Goal: Transaction & Acquisition: Purchase product/service

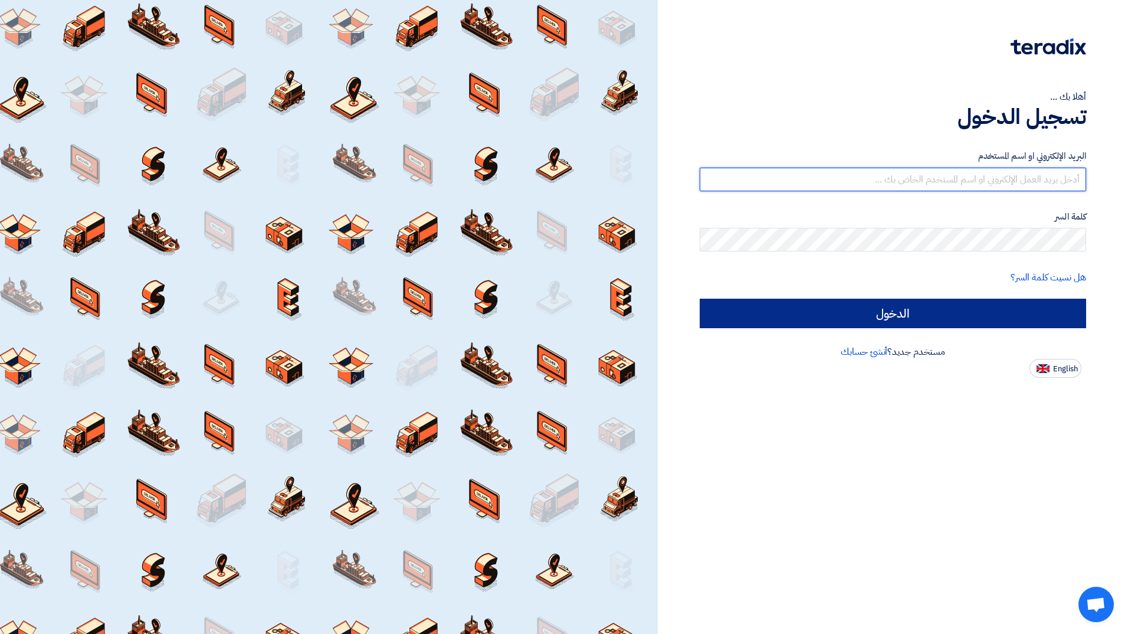
type input "[EMAIL_ADDRESS][PERSON_NAME][DOMAIN_NAME]"
click at [925, 319] on input "الدخول" at bounding box center [893, 314] width 387 height 30
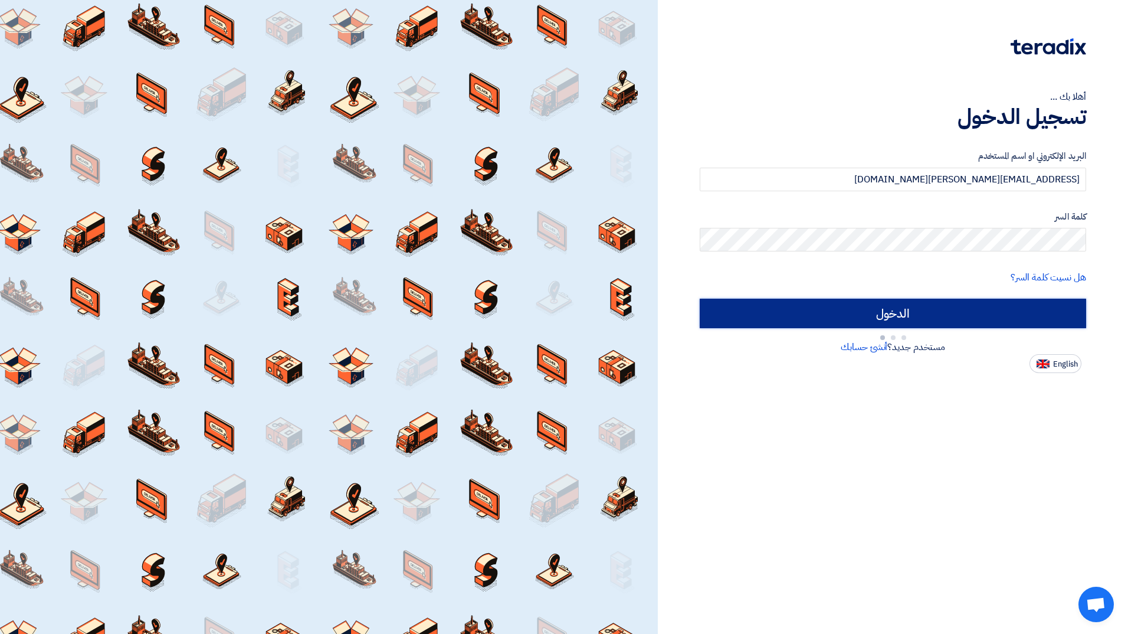
type input "Sign in"
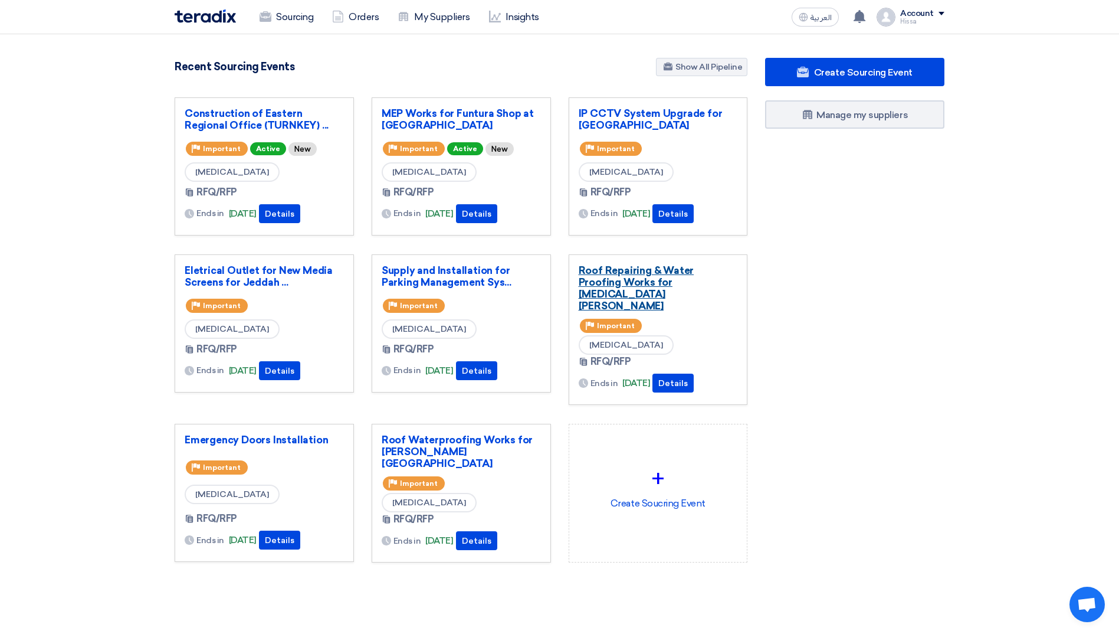
click at [651, 276] on link "Roof Repairing & Water Proofing Works for [MEDICAL_DATA][PERSON_NAME]" at bounding box center [658, 287] width 159 height 47
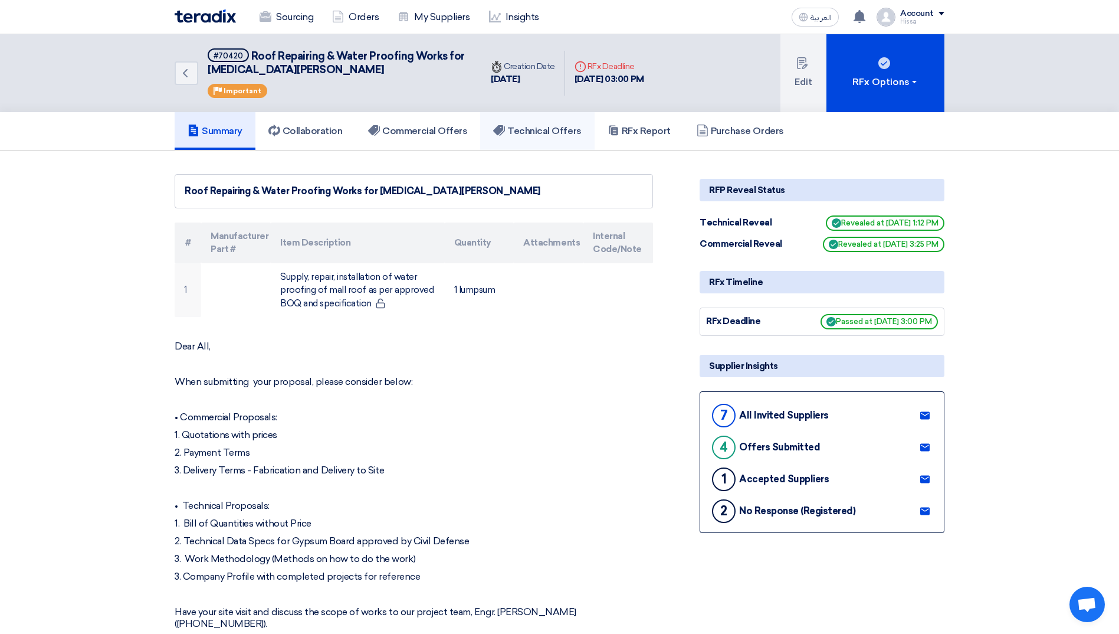
click at [535, 133] on h5 "Technical Offers" at bounding box center [537, 131] width 88 height 12
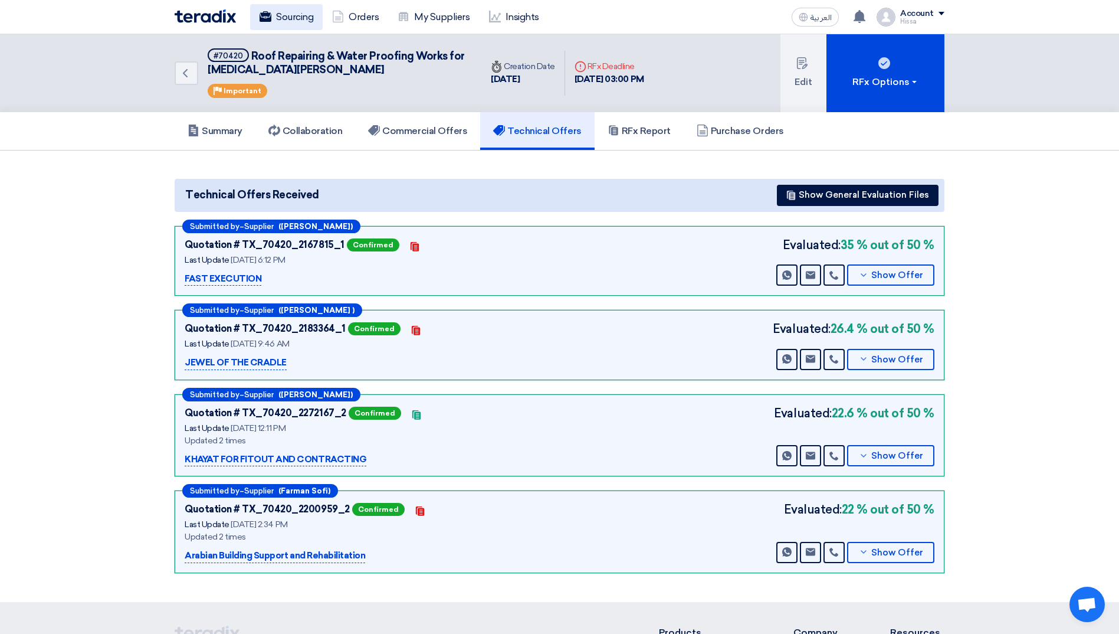
click at [294, 21] on link "Sourcing" at bounding box center [286, 17] width 73 height 26
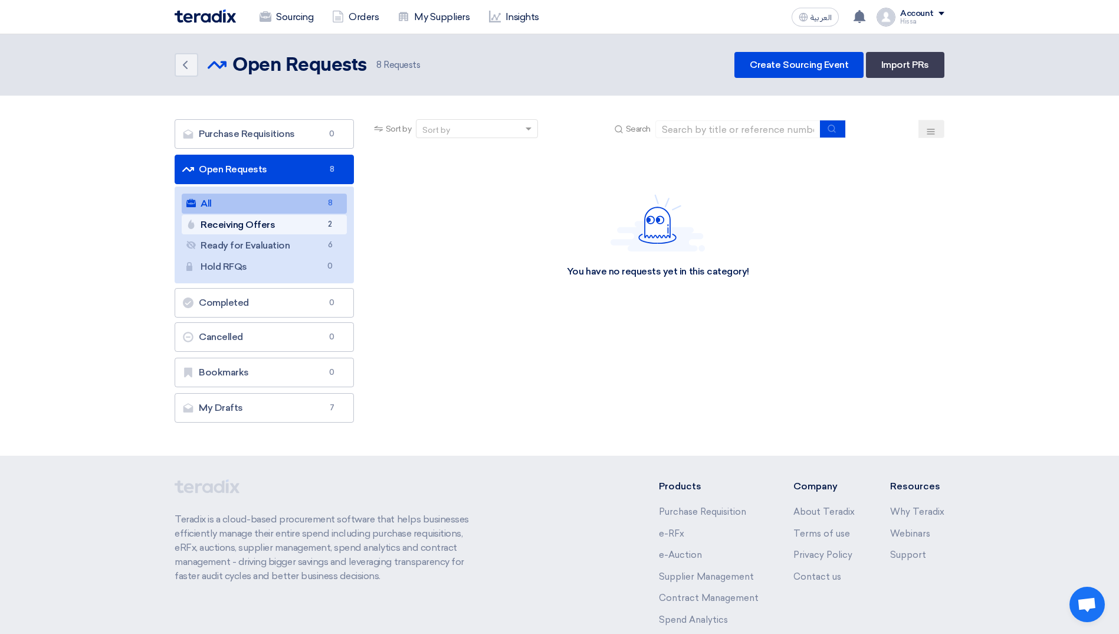
click at [237, 231] on link "Receiving Offers Receiving Offers 2" at bounding box center [264, 225] width 165 height 20
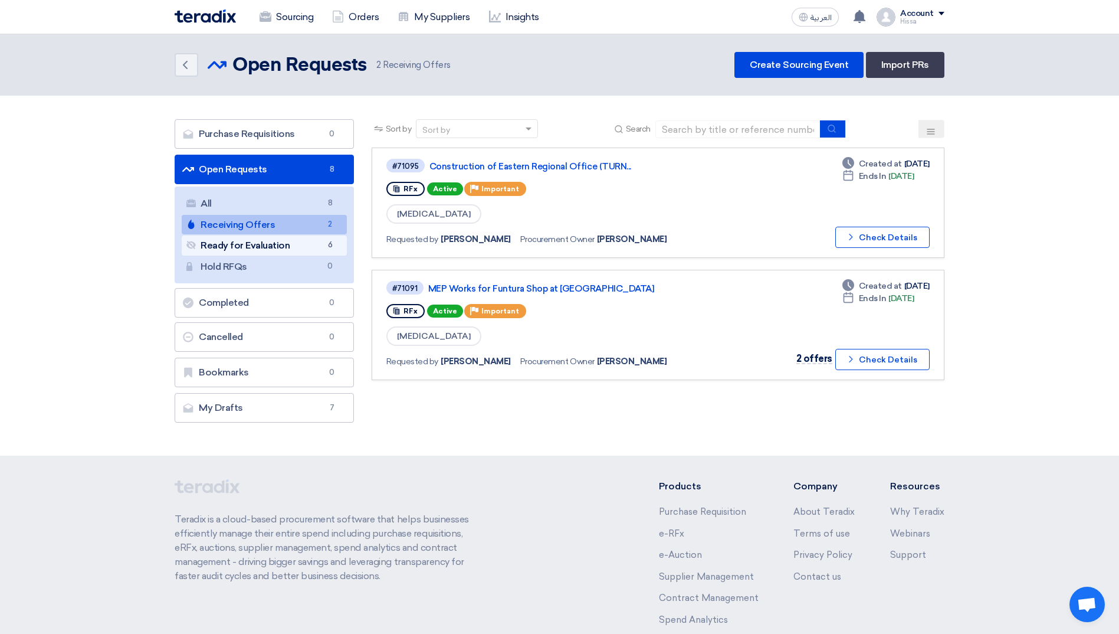
click at [257, 243] on link "Ready for Evaluation Ready for Evaluation 6" at bounding box center [264, 245] width 165 height 20
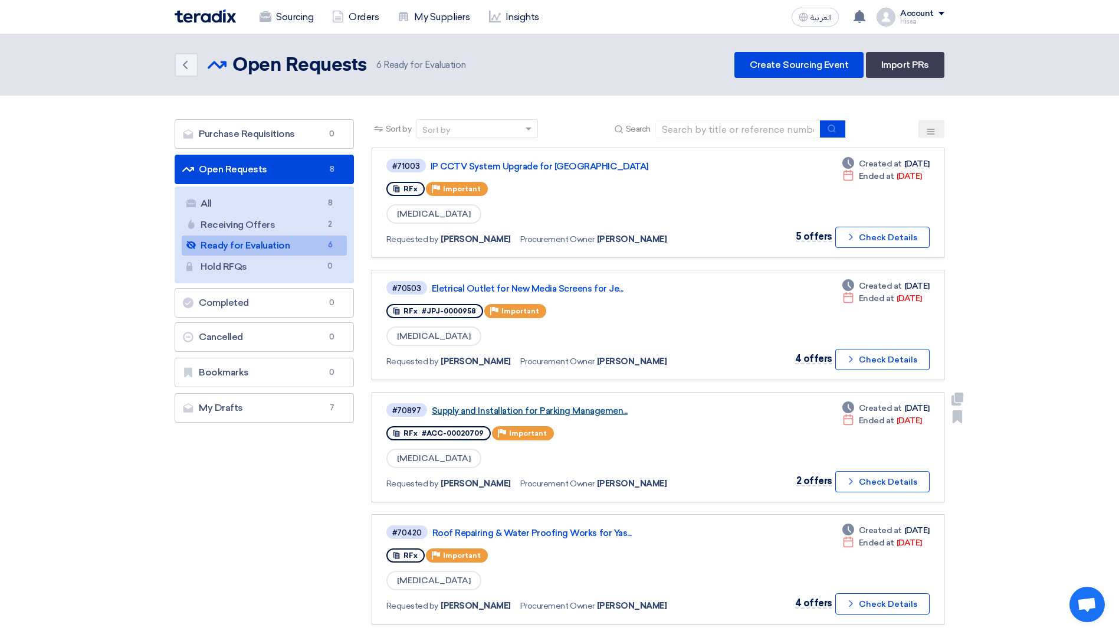
click at [505, 408] on link "Supply and Installation for Parking Managemen..." at bounding box center [579, 410] width 295 height 11
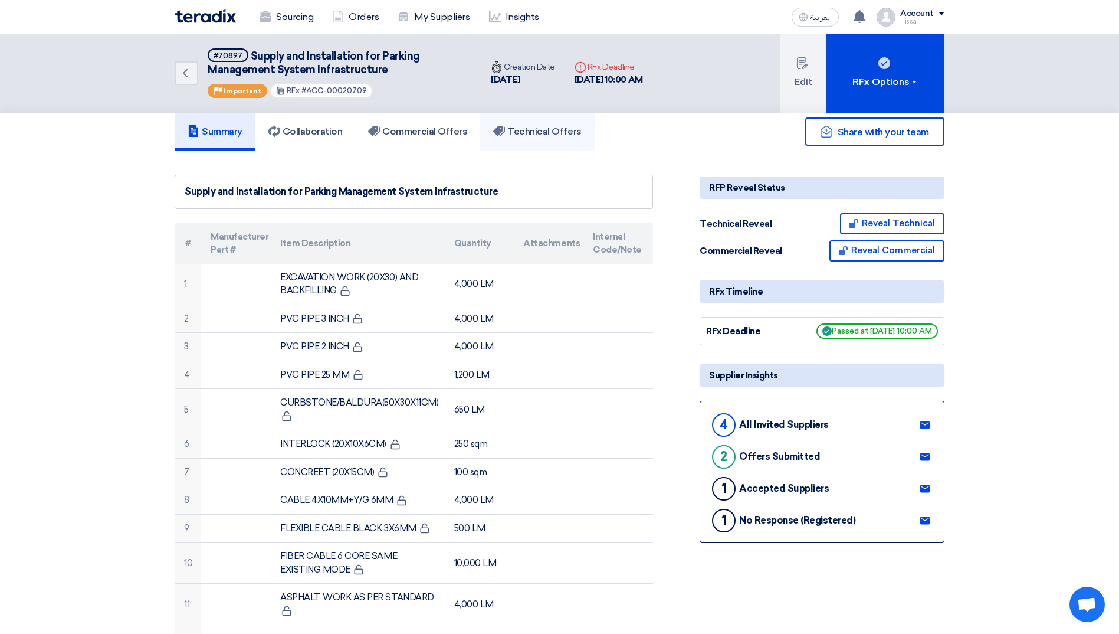
click at [520, 137] on h5 "Technical Offers" at bounding box center [537, 132] width 88 height 12
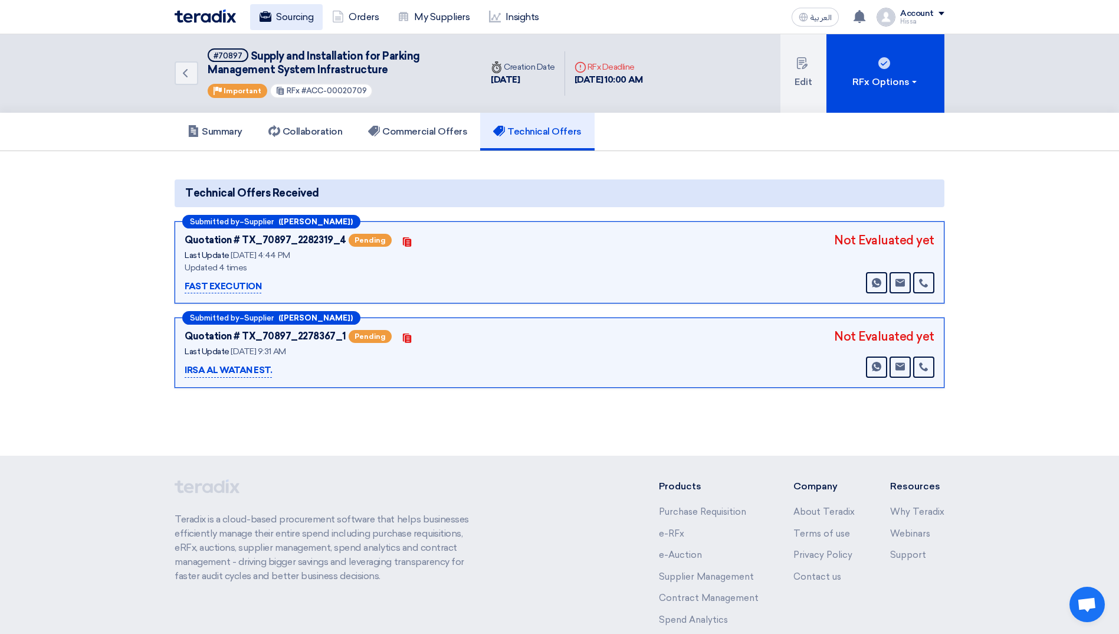
click at [293, 19] on link "Sourcing" at bounding box center [286, 17] width 73 height 26
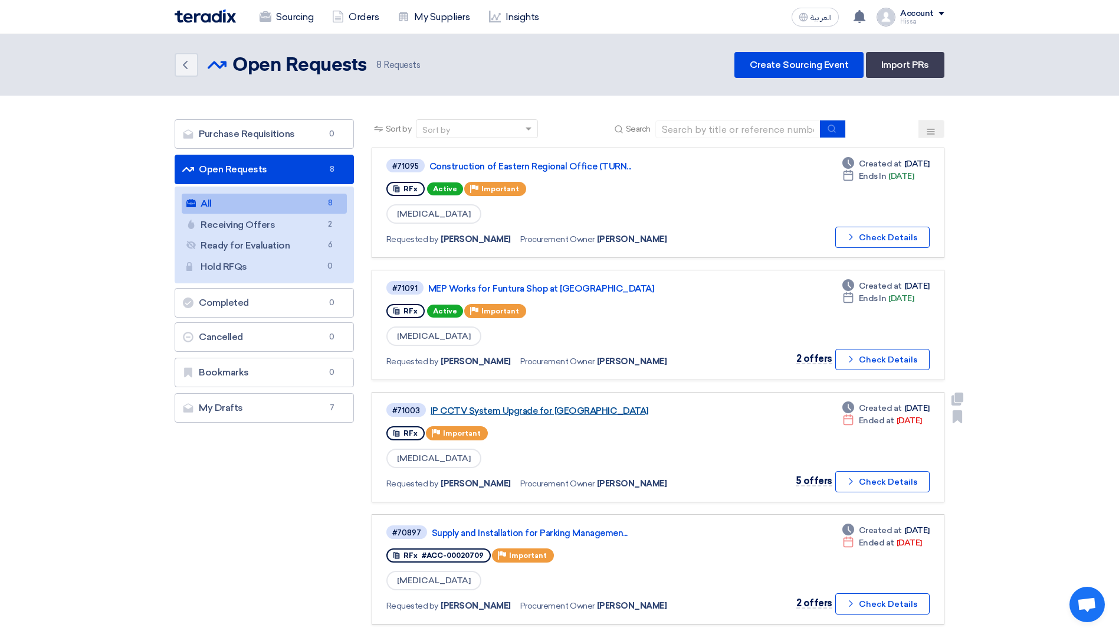
click at [569, 409] on link "IP CCTV System Upgrade for [GEOGRAPHIC_DATA]" at bounding box center [578, 410] width 295 height 11
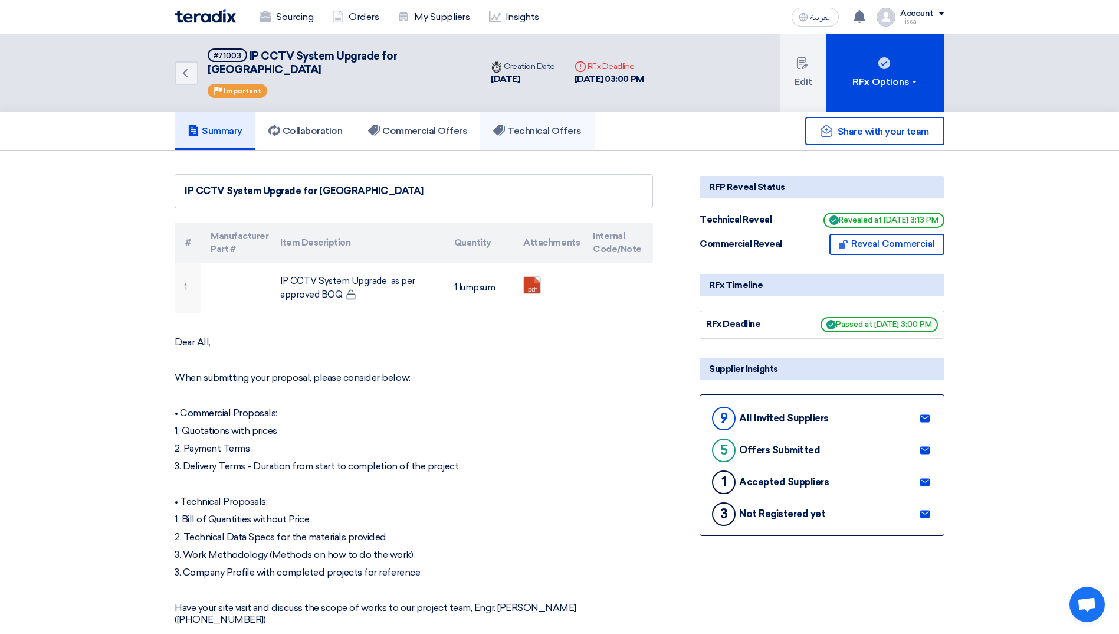
click at [552, 112] on link "Technical Offers" at bounding box center [537, 131] width 114 height 38
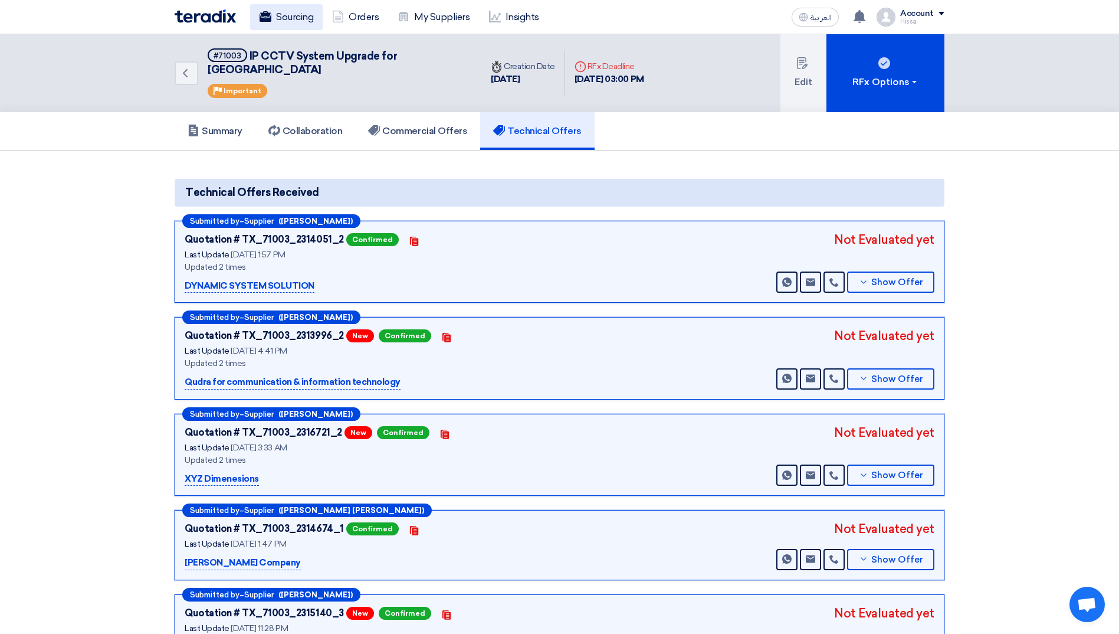
click at [286, 17] on link "Sourcing" at bounding box center [286, 17] width 73 height 26
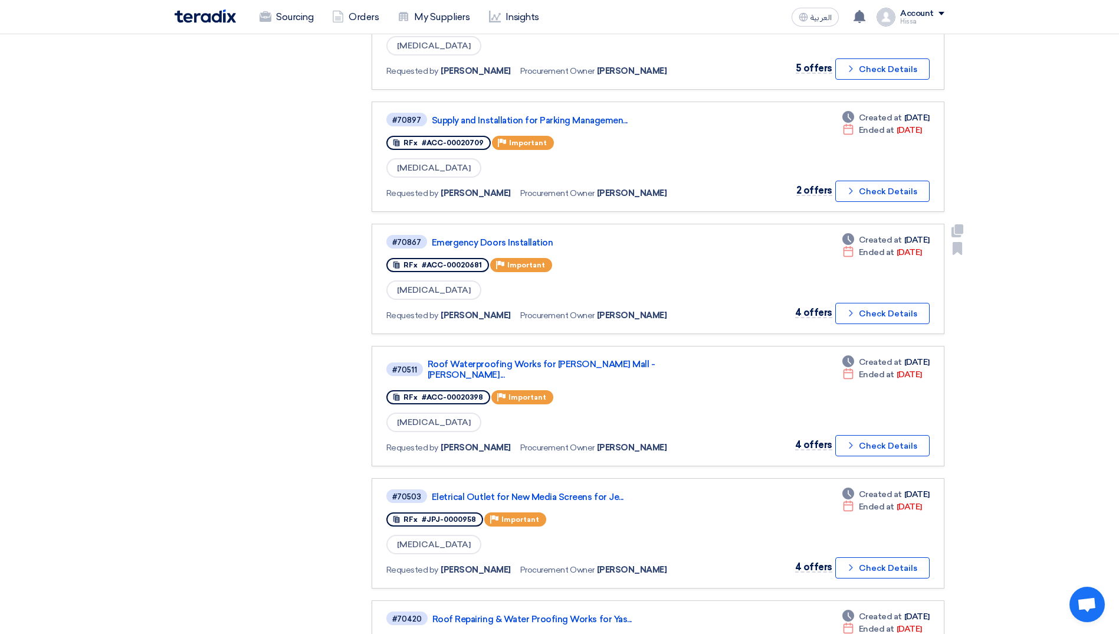
scroll to position [413, 0]
click at [559, 491] on link "Eletrical Outlet for New Media Screens for Je..." at bounding box center [579, 496] width 295 height 11
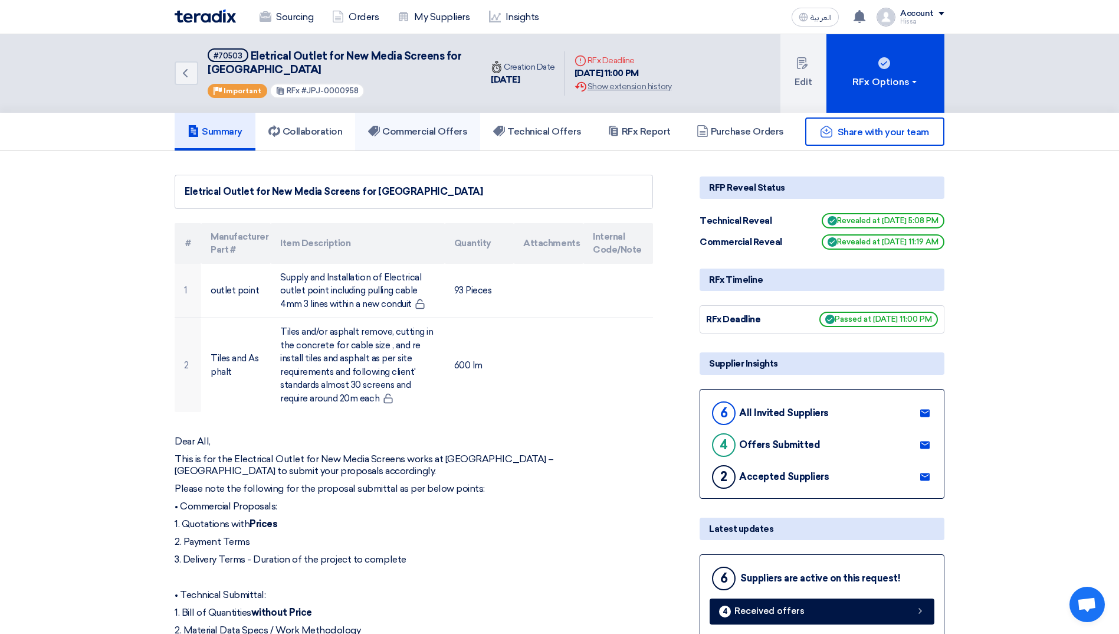
click at [446, 126] on h5 "Commercial Offers" at bounding box center [417, 132] width 99 height 12
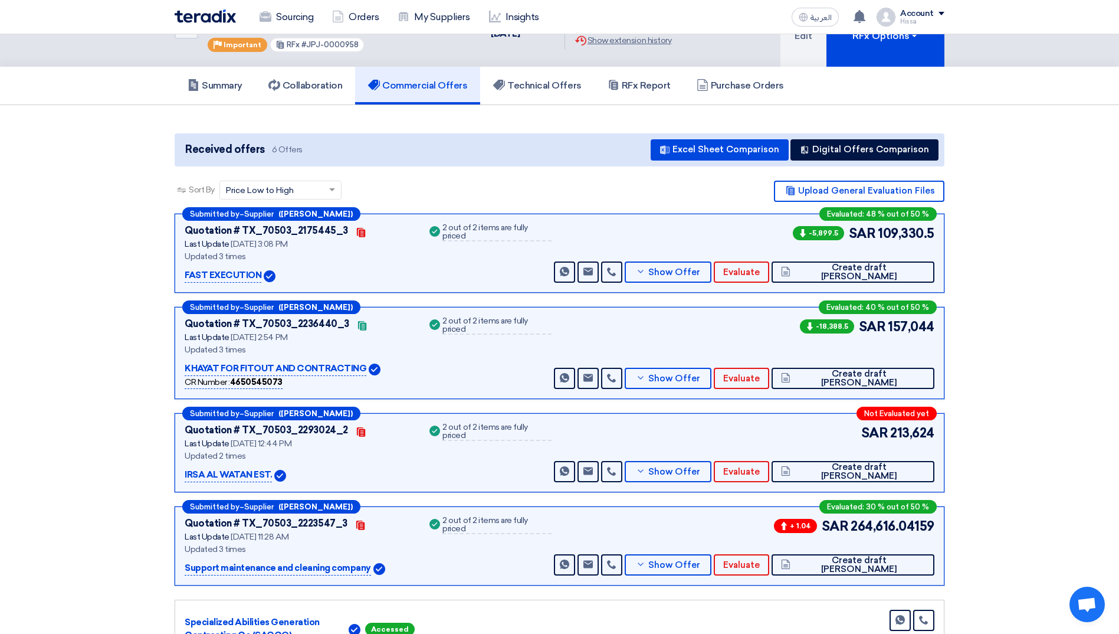
scroll to position [59, 0]
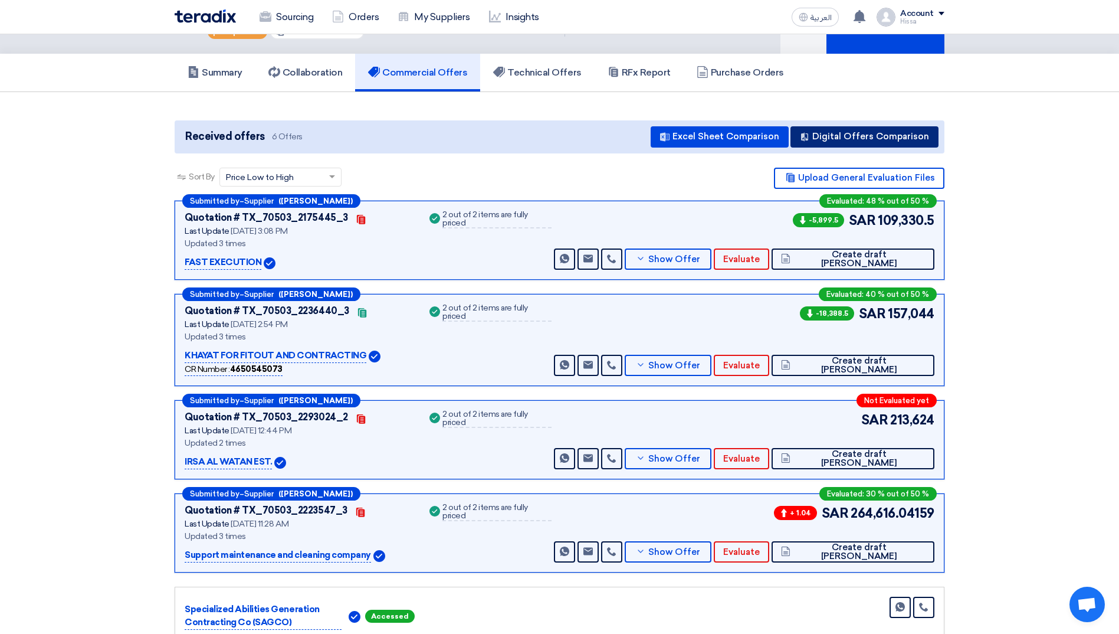
click at [877, 132] on button "Digital Offers Comparison" at bounding box center [865, 136] width 148 height 21
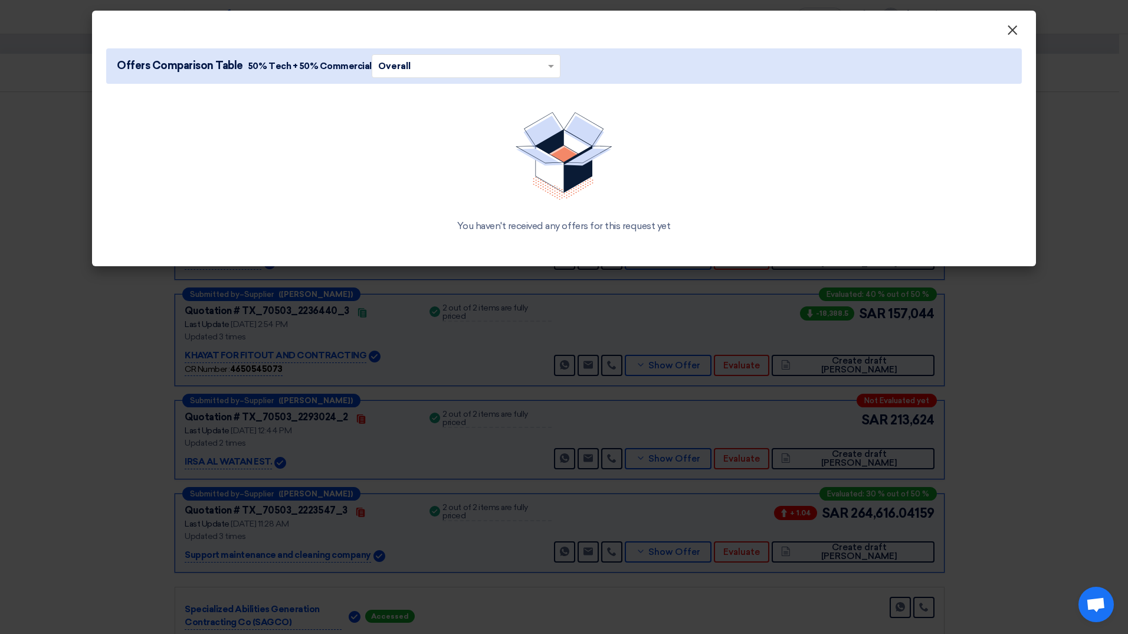
click at [1006, 27] on button "×" at bounding box center [1012, 31] width 31 height 24
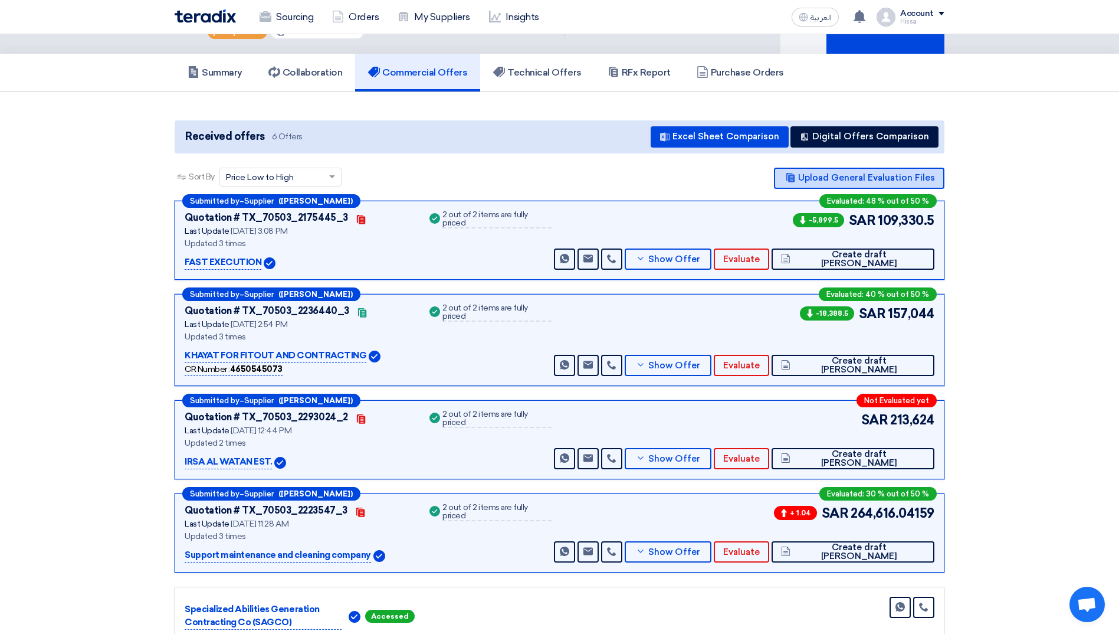
click at [934, 170] on button "Upload General Evaluation Files" at bounding box center [859, 178] width 171 height 21
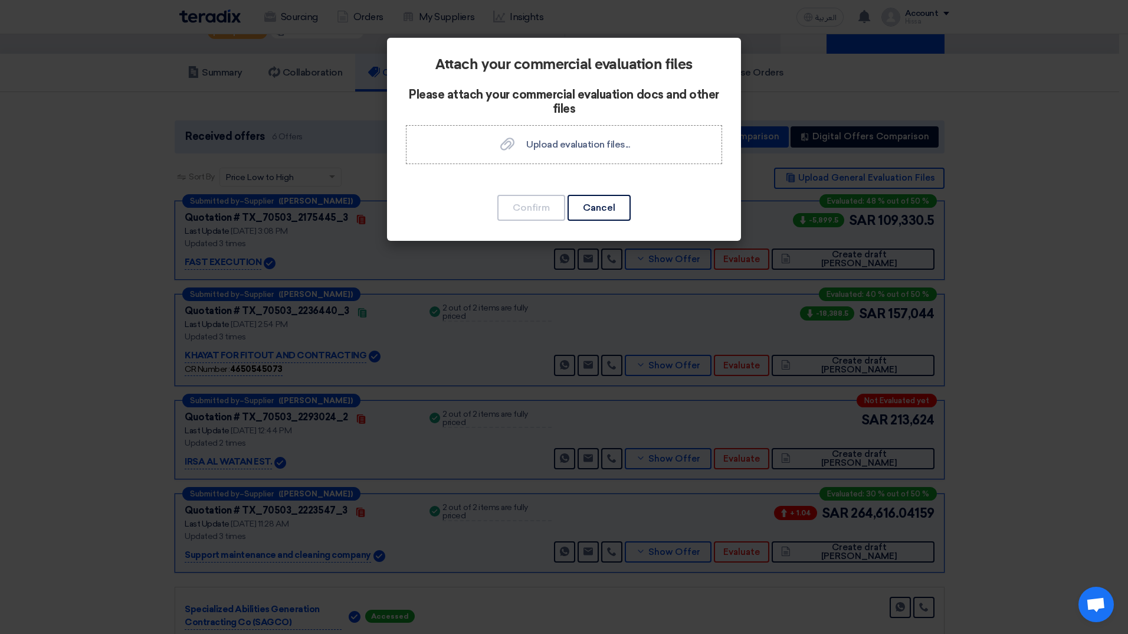
click at [1000, 149] on modal-container "Attach your commercial evaluation files Please attach your commercial evaluatio…" at bounding box center [564, 317] width 1128 height 634
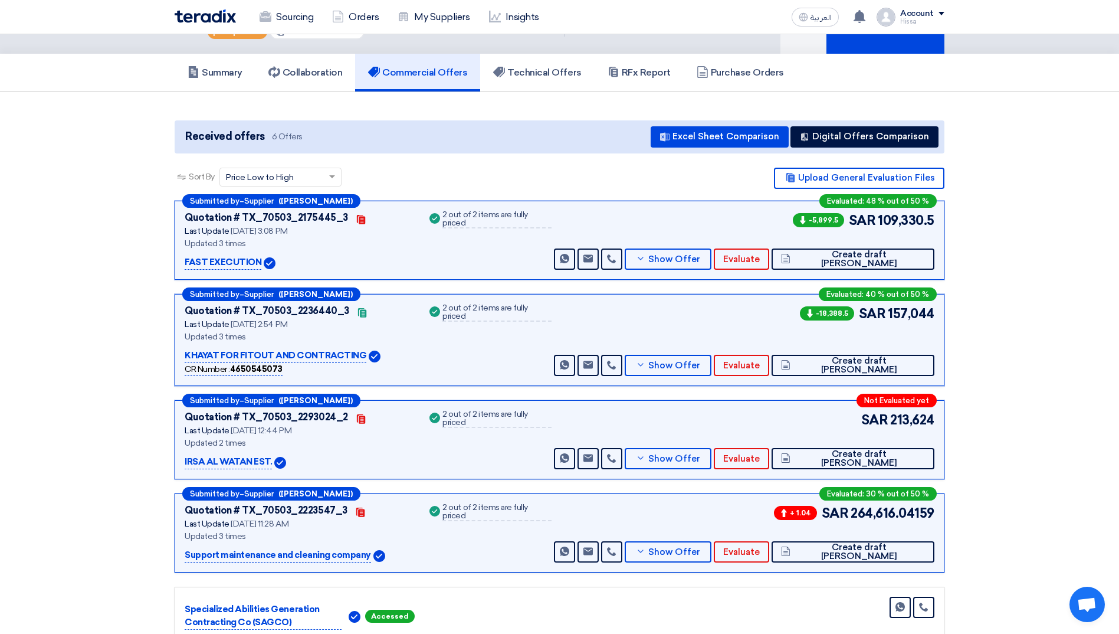
click at [1007, 287] on section "Received offers 6 Offers Excel Sheet Comparison Digital Offers Comparison Sort …" at bounding box center [559, 408] width 1119 height 632
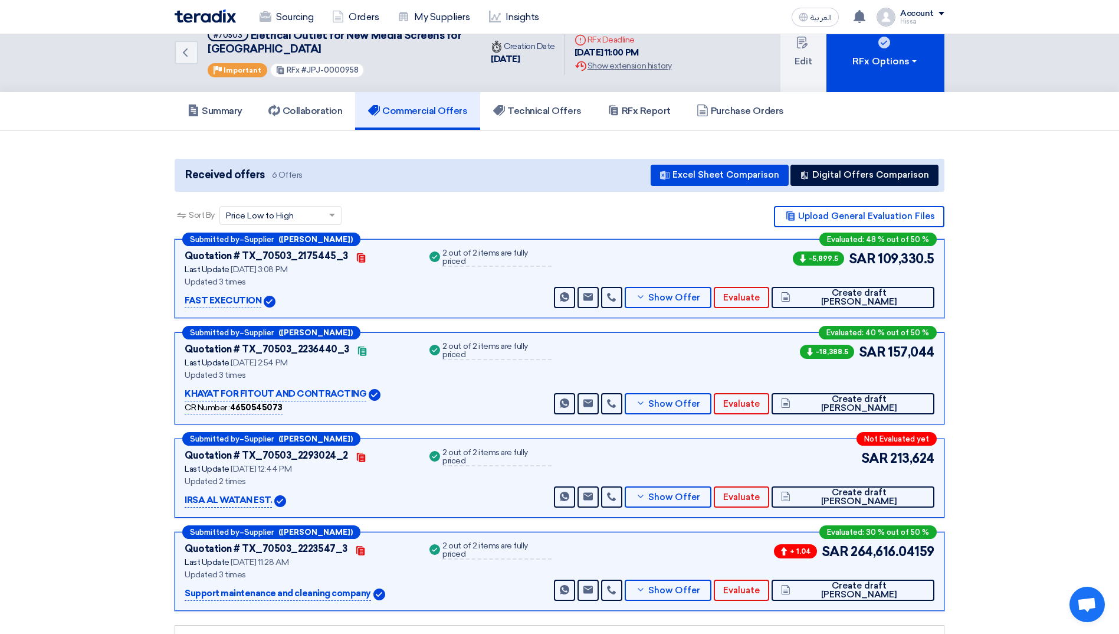
scroll to position [0, 0]
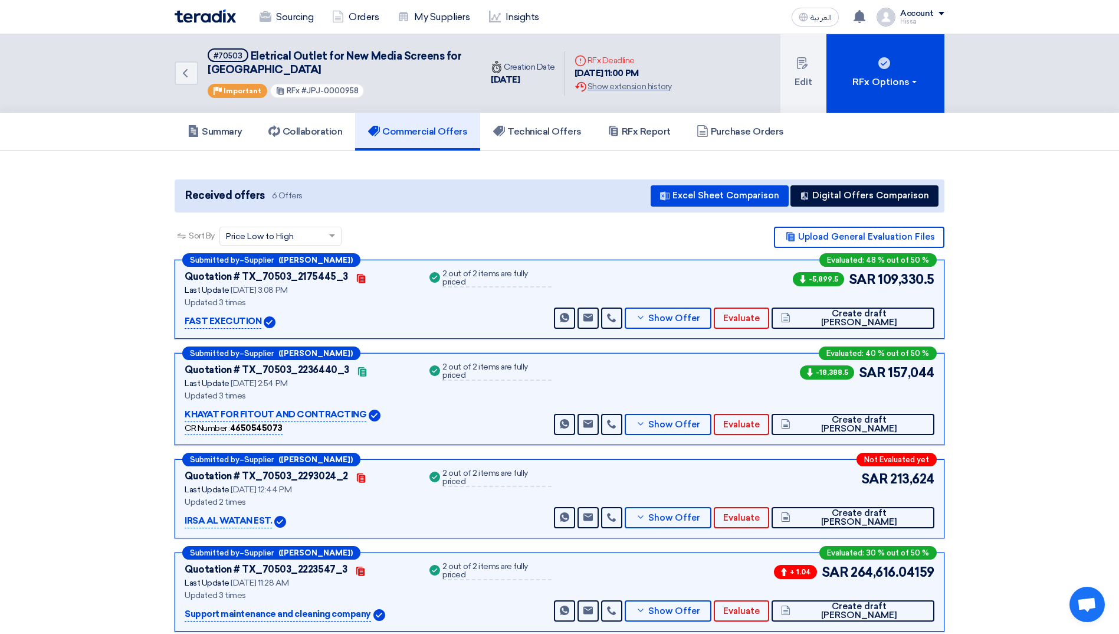
click at [1003, 467] on section "Received offers 6 Offers Excel Sheet Comparison Digital Offers Comparison Sort …" at bounding box center [559, 467] width 1119 height 632
click at [847, 235] on button "Upload General Evaluation Files" at bounding box center [859, 237] width 171 height 21
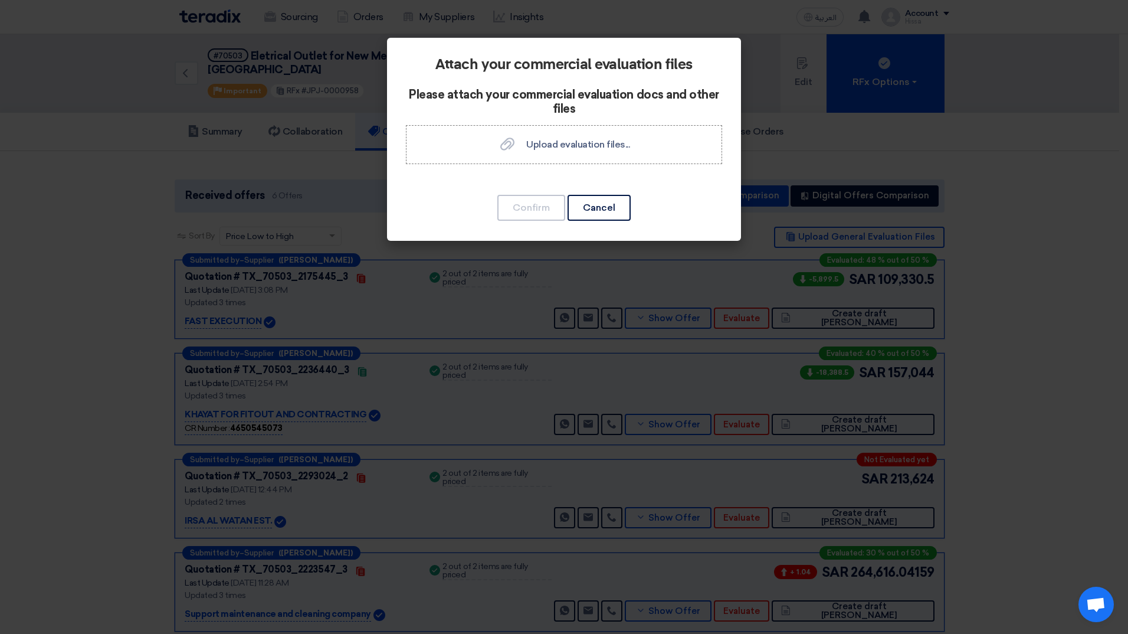
click at [992, 235] on modal-container "Attach your commercial evaluation files Please attach your commercial evaluatio…" at bounding box center [564, 317] width 1128 height 634
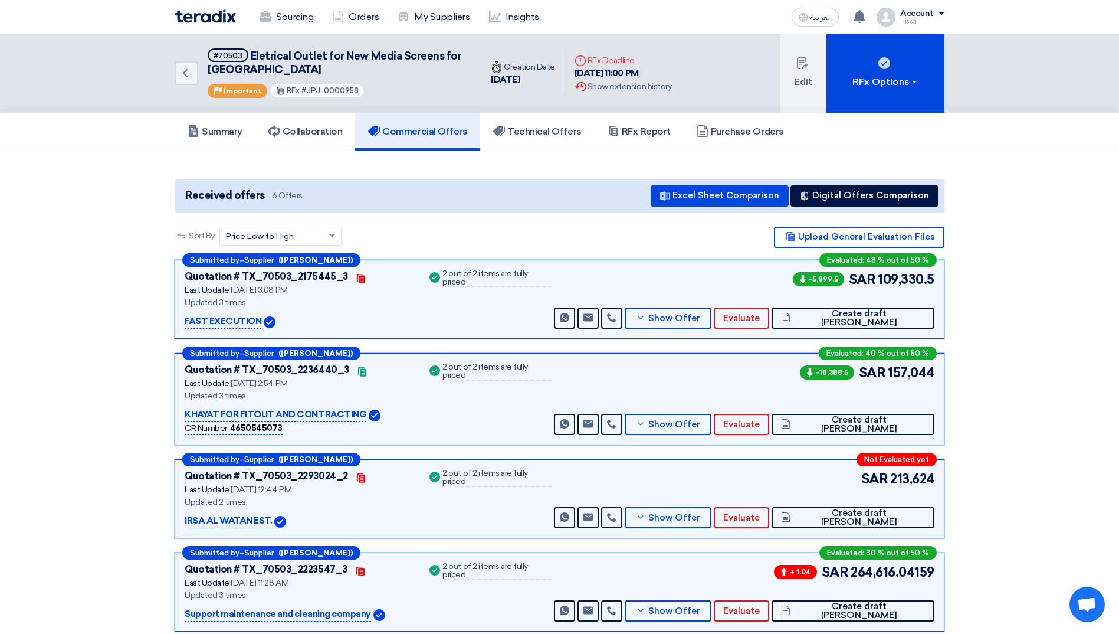
click at [986, 460] on section "Received offers 6 Offers Excel Sheet Comparison Digital Offers Comparison Sort …" at bounding box center [559, 467] width 1119 height 632
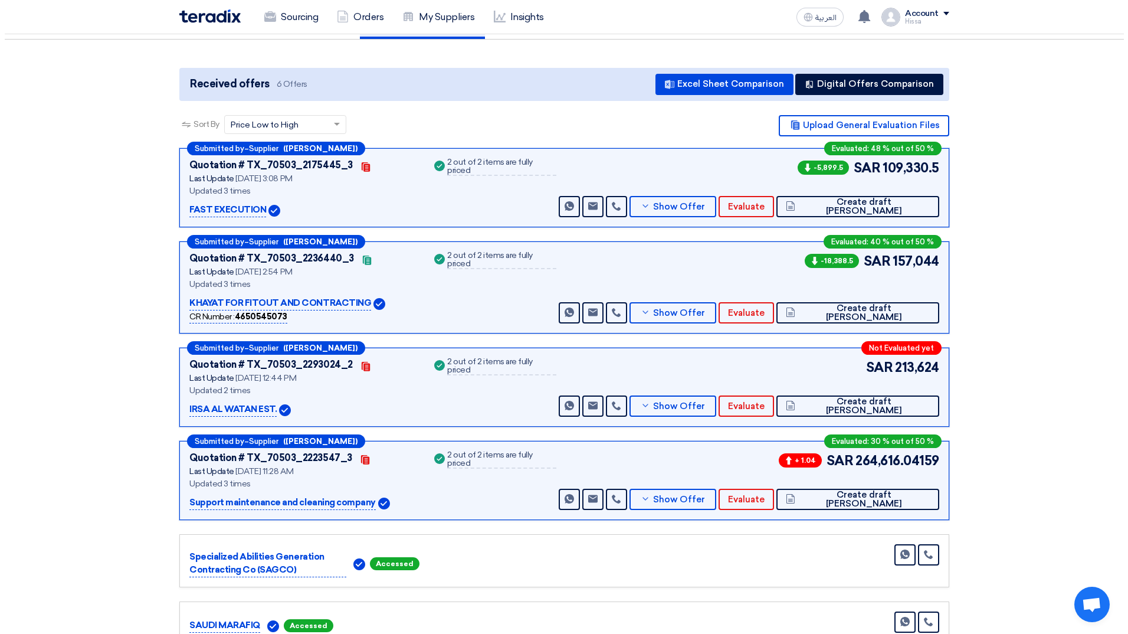
scroll to position [118, 0]
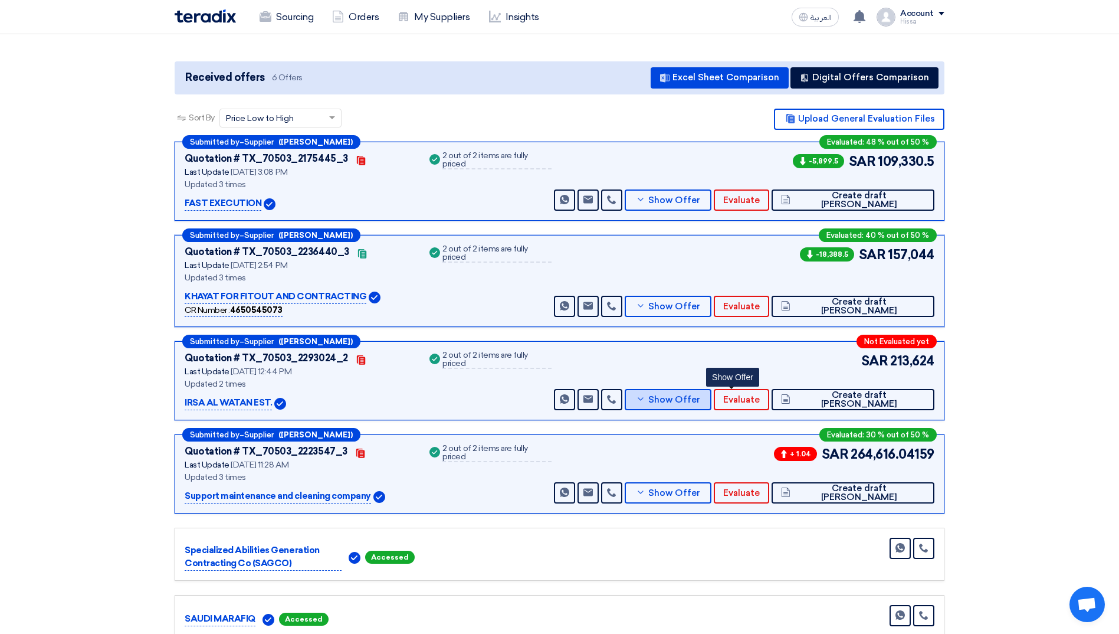
click at [691, 392] on button "Show Offer" at bounding box center [668, 399] width 87 height 21
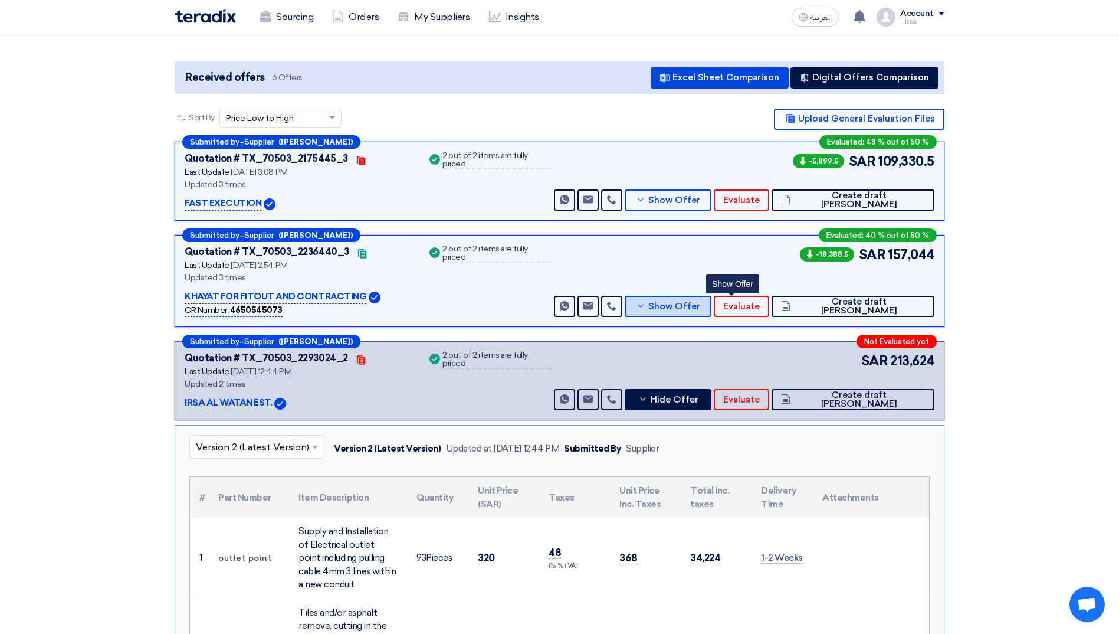
click at [646, 304] on icon at bounding box center [640, 305] width 9 height 9
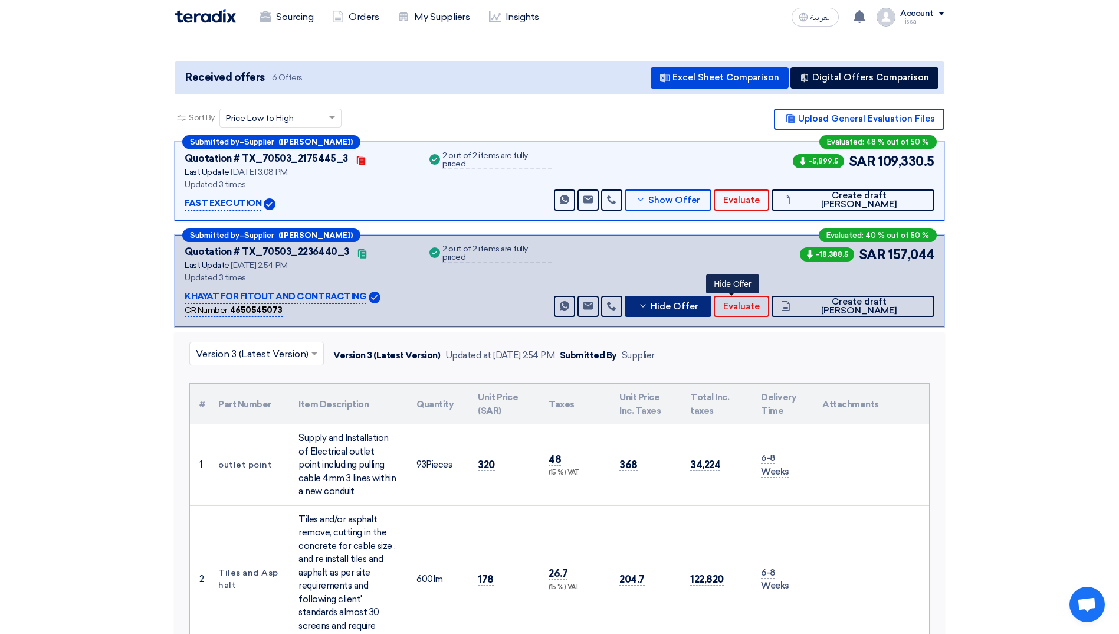
click at [703, 304] on button "Hide Offer" at bounding box center [668, 306] width 87 height 21
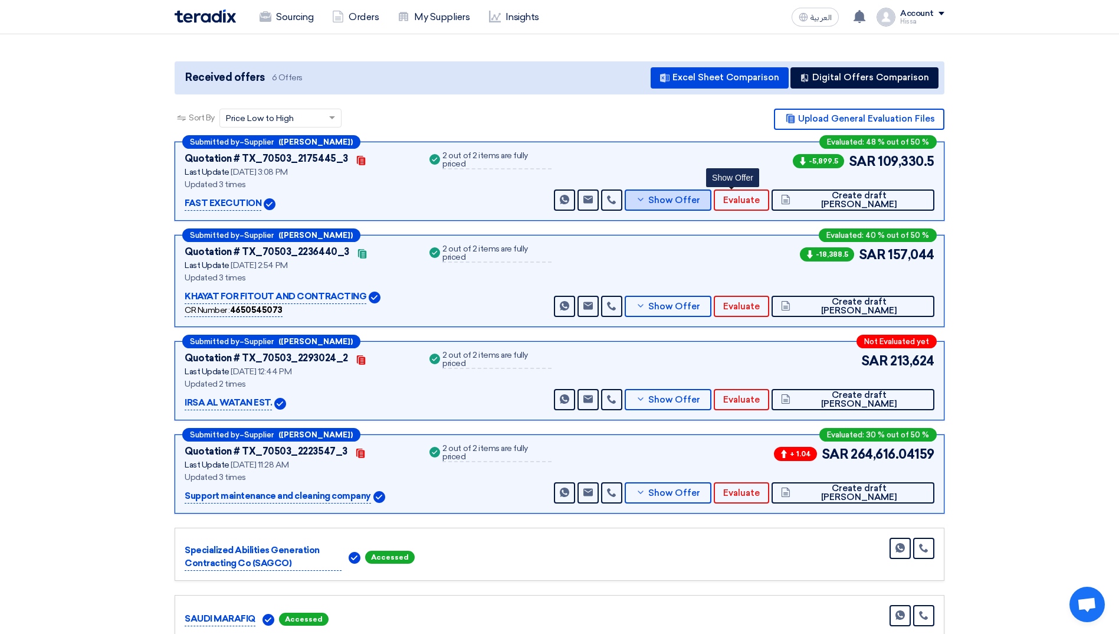
click at [698, 195] on button "Show Offer" at bounding box center [668, 199] width 87 height 21
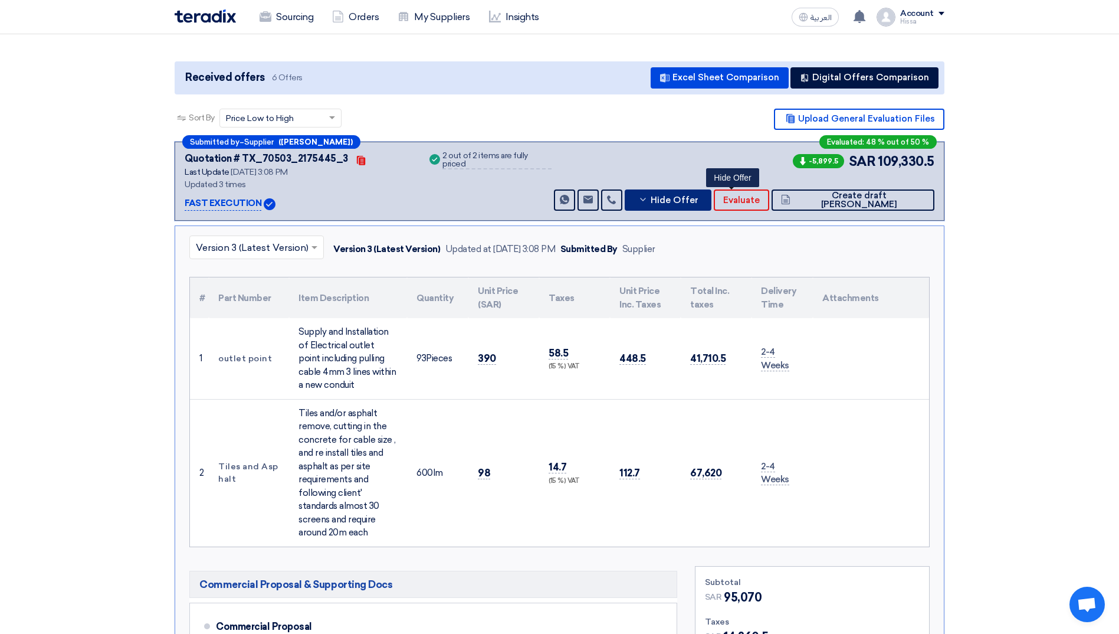
click at [698, 195] on button "Hide Offer" at bounding box center [668, 199] width 87 height 21
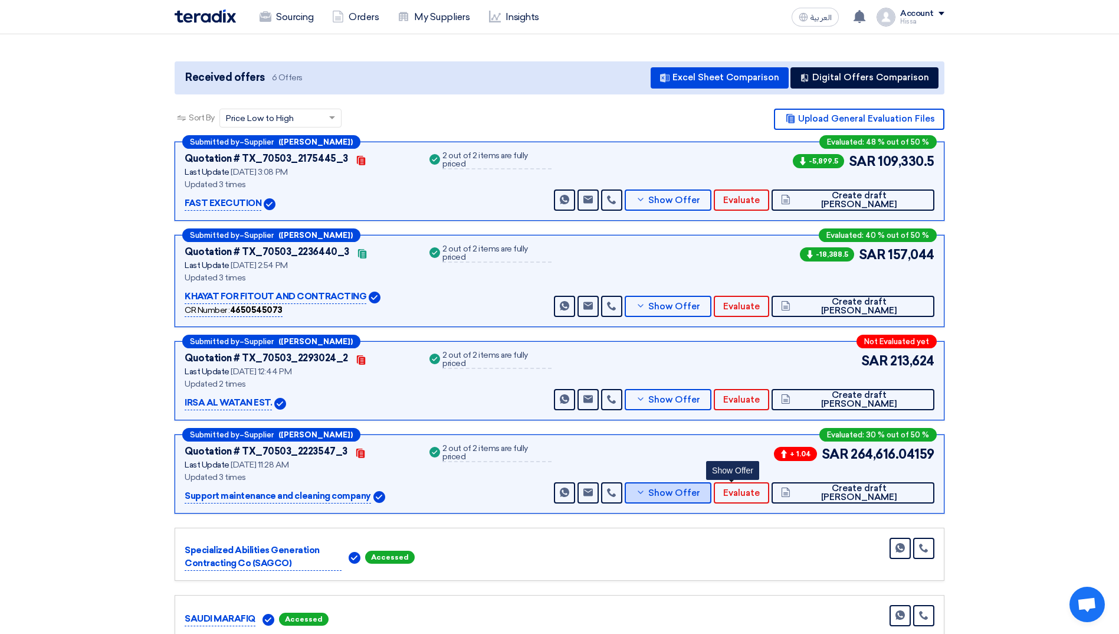
click at [701, 493] on button "Show Offer" at bounding box center [668, 492] width 87 height 21
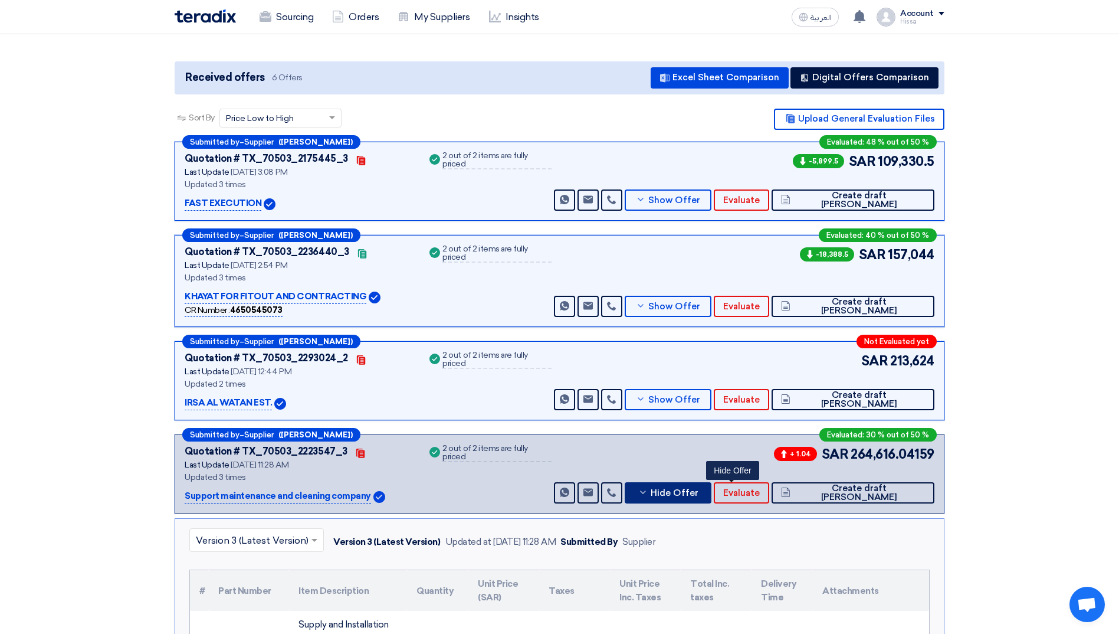
click at [701, 493] on button "Hide Offer" at bounding box center [668, 492] width 87 height 21
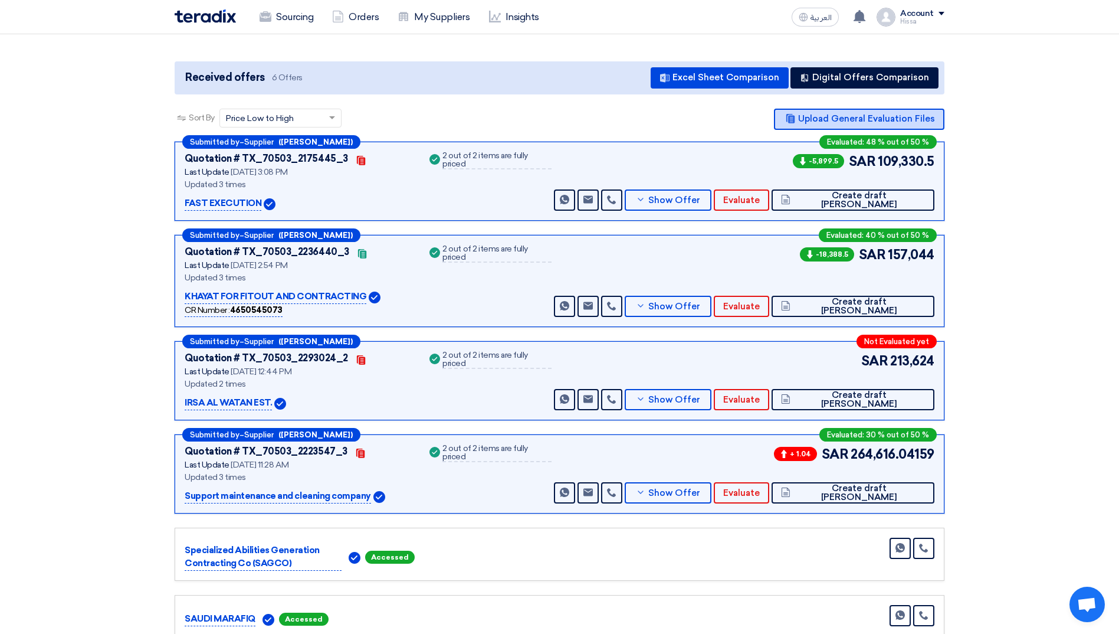
click at [807, 116] on button "Upload General Evaluation Files" at bounding box center [859, 119] width 171 height 21
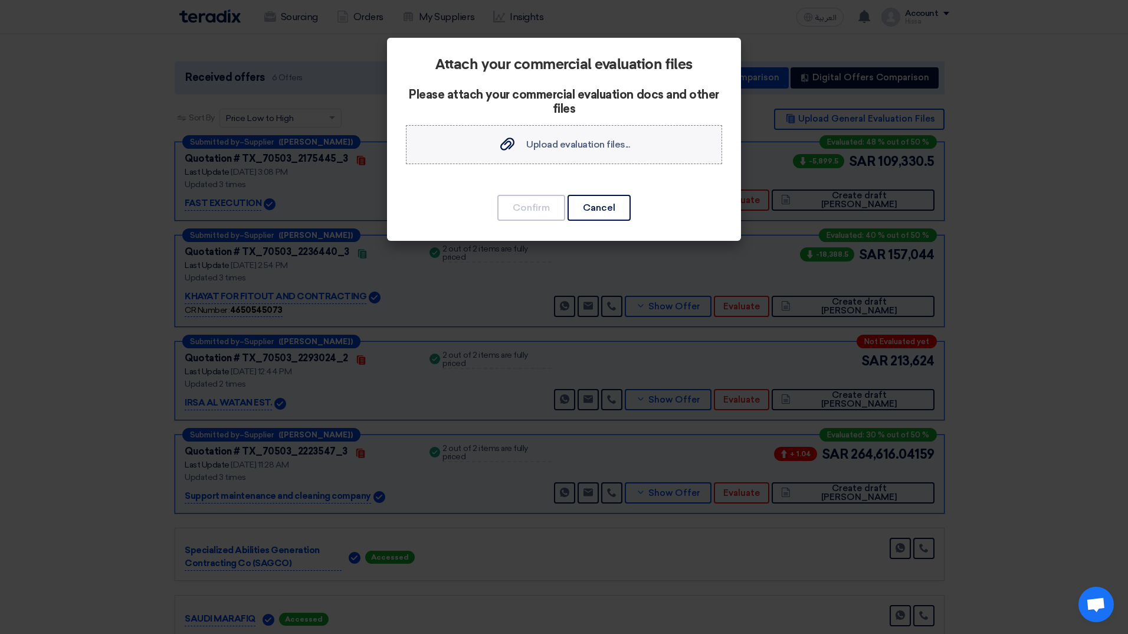
click at [530, 143] on span "Upload evaluation files..." at bounding box center [578, 144] width 104 height 11
click at [0, 0] on input "Upload evaluation files... Upload evaluation files..." at bounding box center [0, 0] width 0 height 0
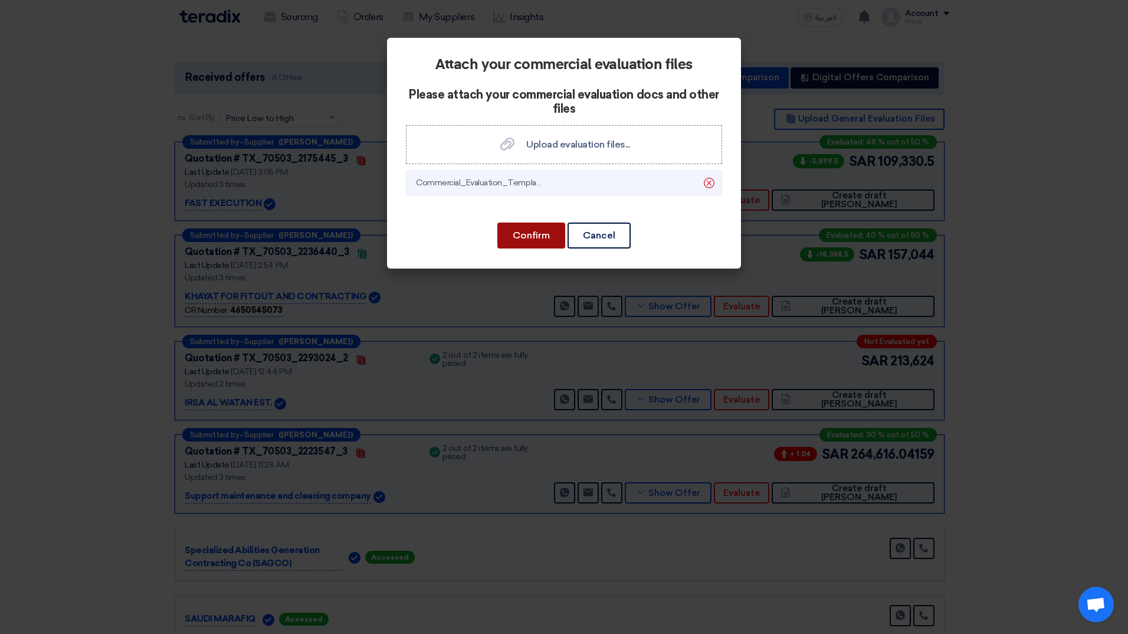
click at [545, 233] on button "Confirm" at bounding box center [531, 235] width 68 height 26
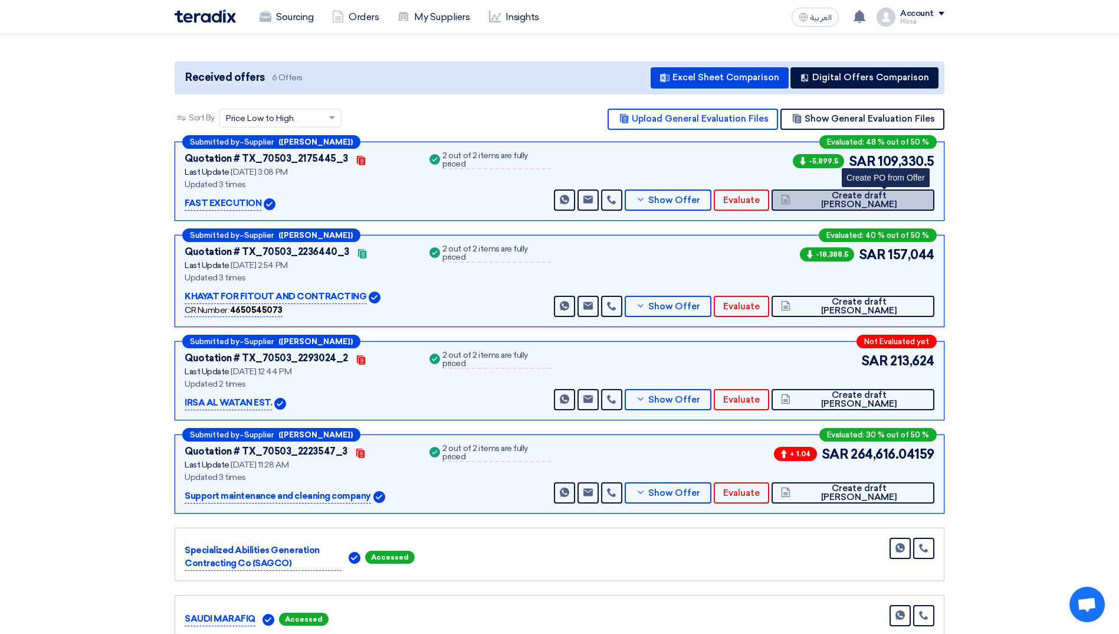
click at [909, 200] on span "Create draft [PERSON_NAME]" at bounding box center [860, 200] width 132 height 18
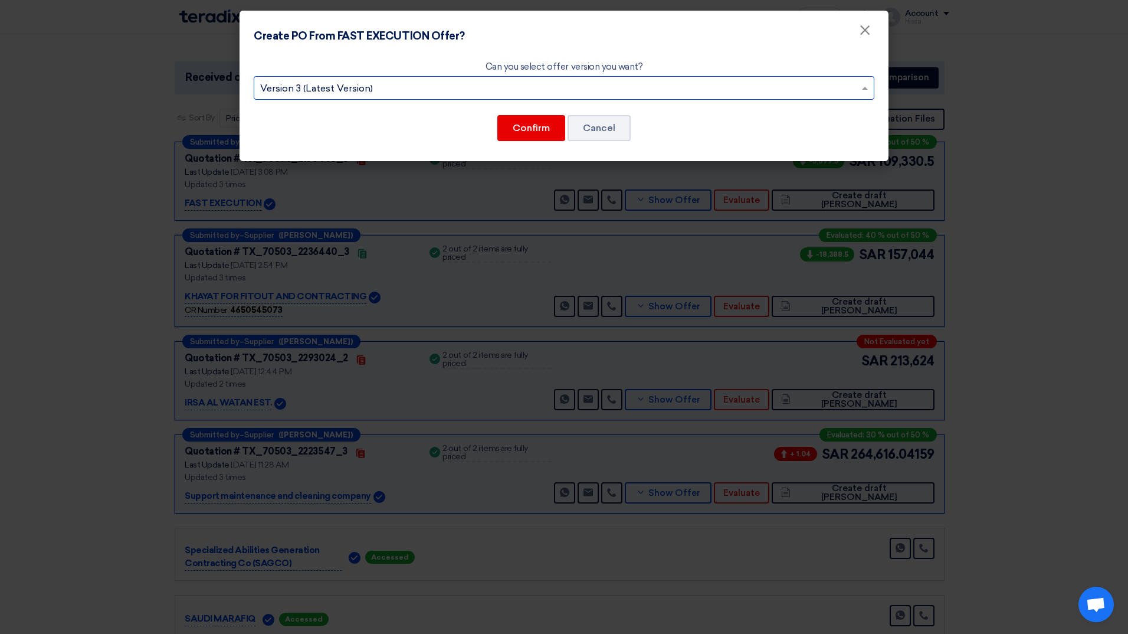
click at [574, 96] on input "text" at bounding box center [558, 89] width 596 height 19
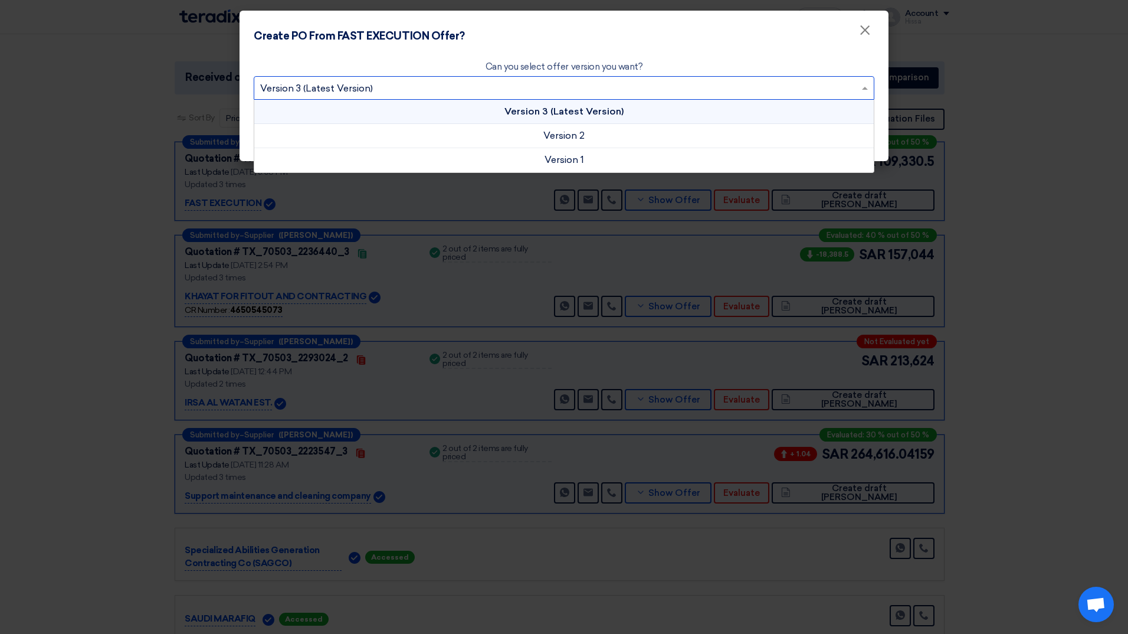
click at [574, 96] on input "text" at bounding box center [558, 89] width 596 height 19
click at [571, 109] on span "Version 3 (Latest Version)" at bounding box center [564, 111] width 119 height 11
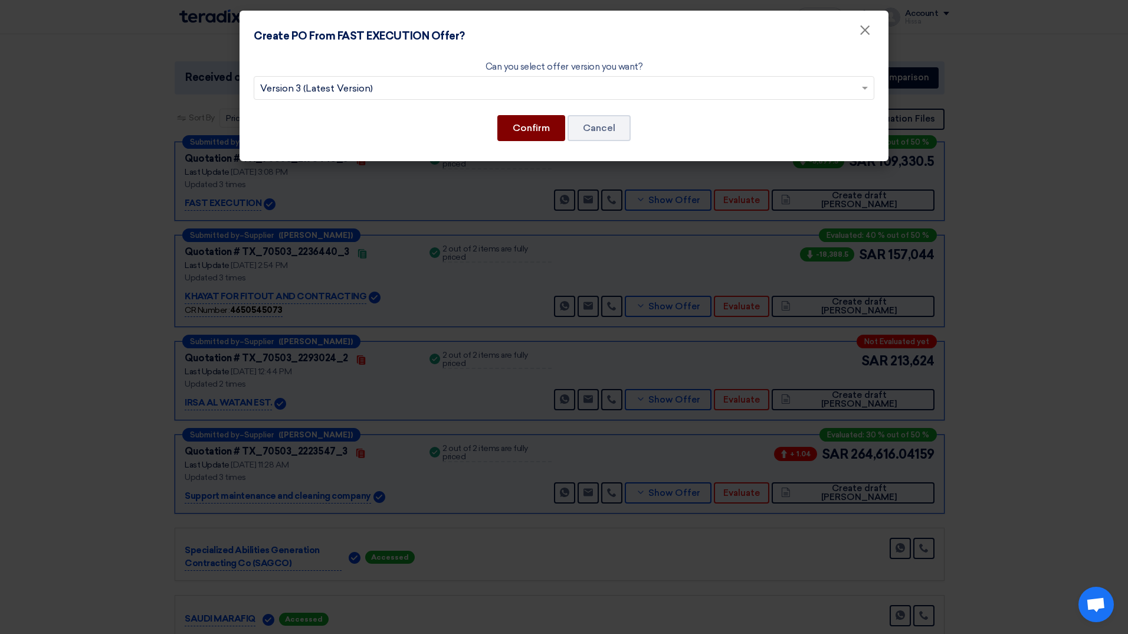
click at [544, 126] on button "Confirm" at bounding box center [531, 128] width 68 height 26
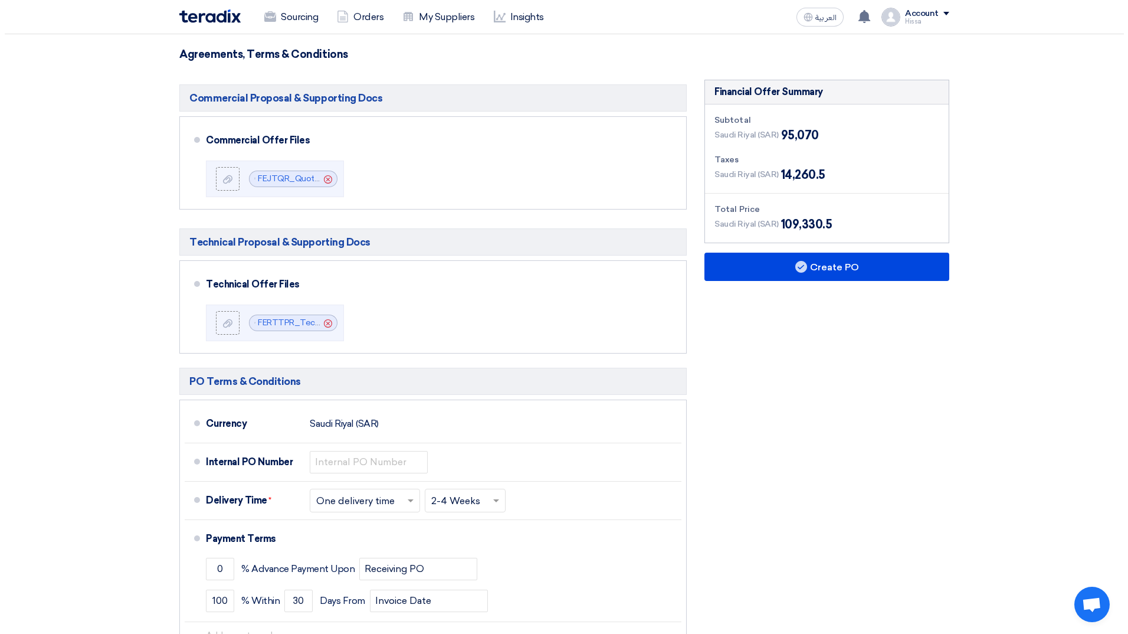
scroll to position [472, 0]
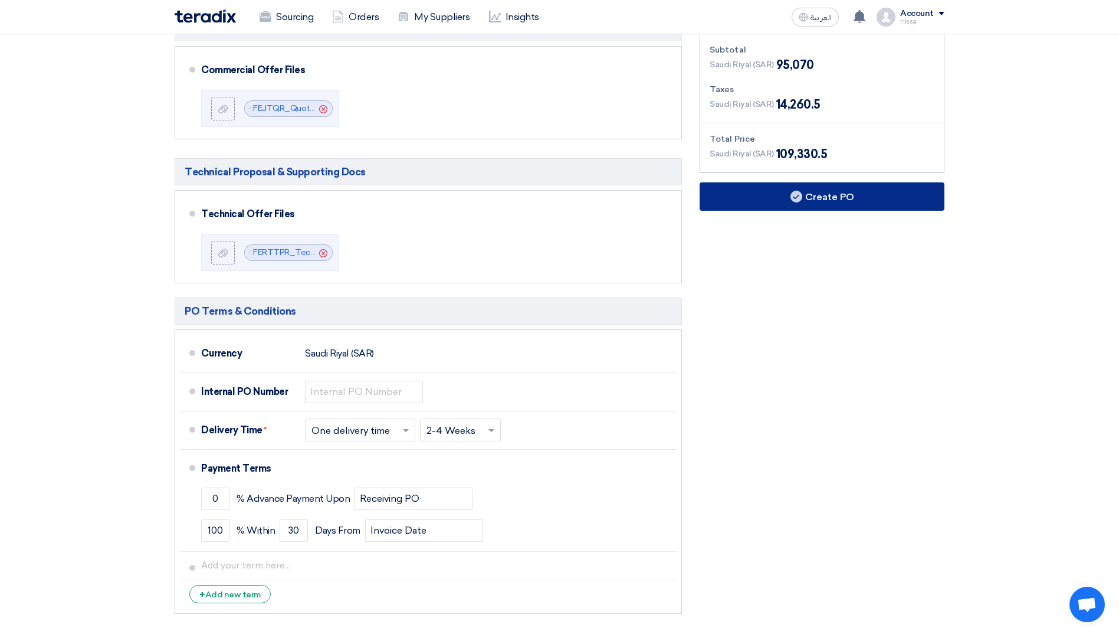
click at [823, 192] on button "Create PO" at bounding box center [822, 196] width 245 height 28
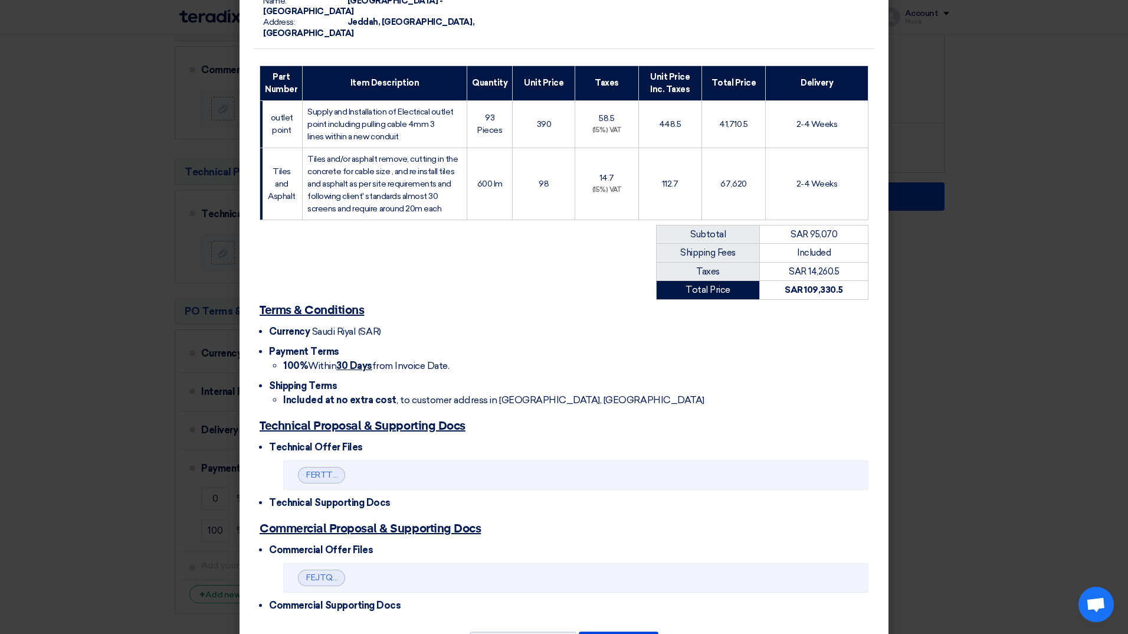
scroll to position [214, 0]
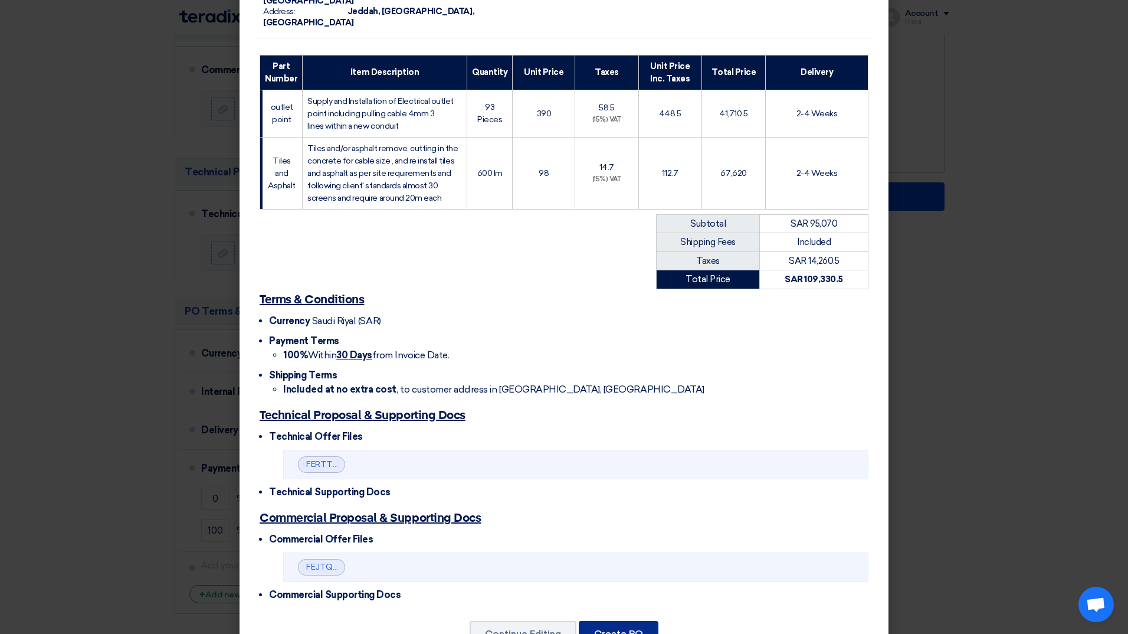
click at [599, 621] on button "Create PO" at bounding box center [619, 634] width 80 height 26
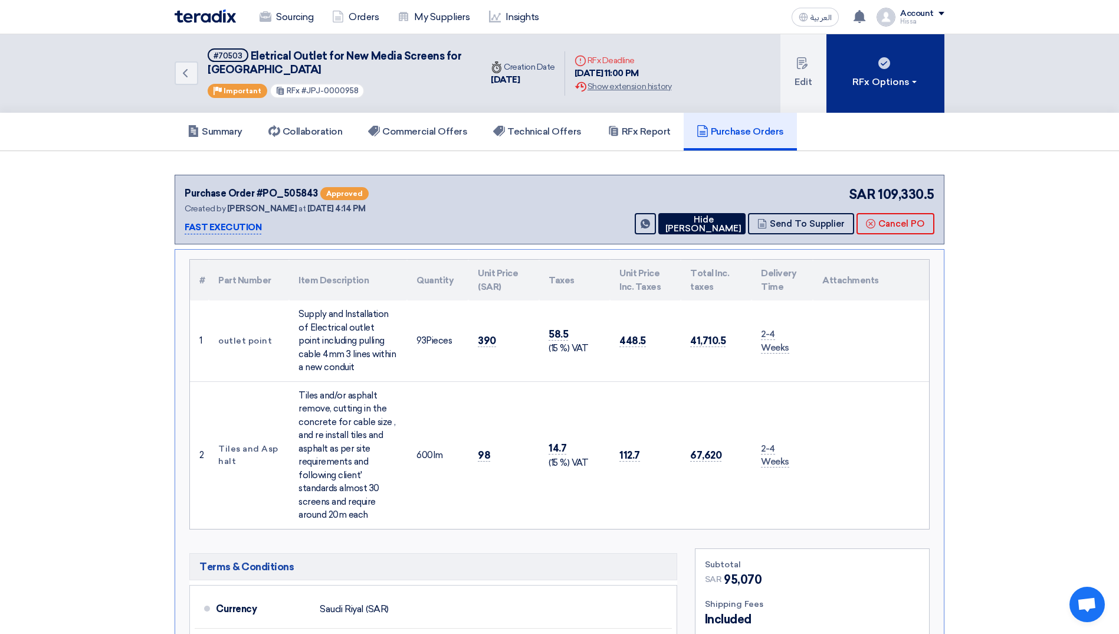
click at [912, 80] on div "RFx Options" at bounding box center [886, 82] width 67 height 14
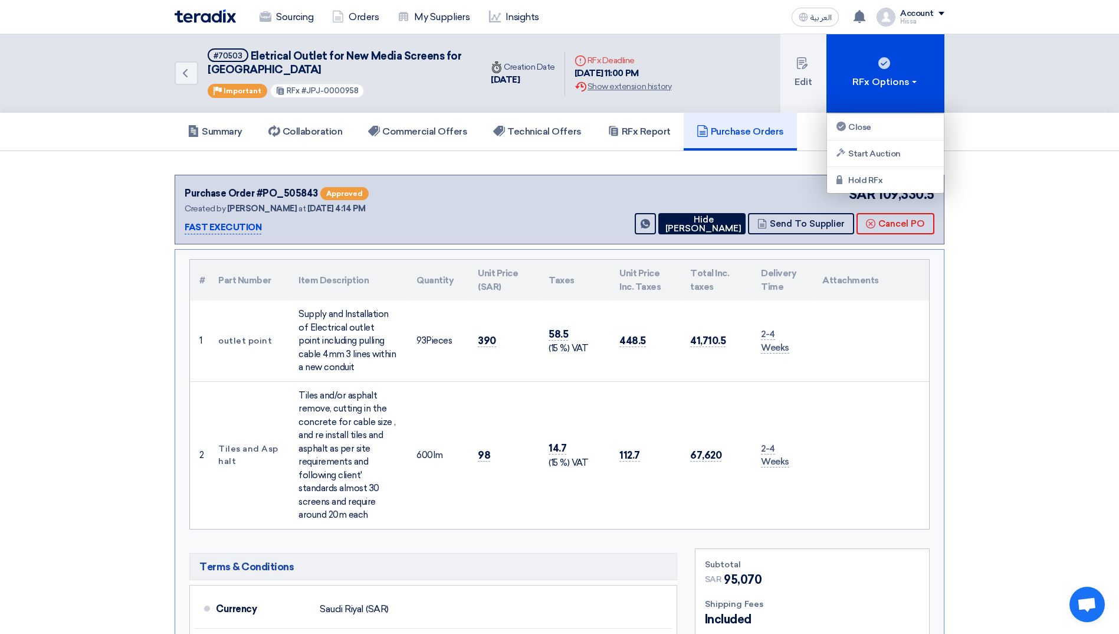
click at [1008, 177] on section "Purchase Order #PO_505843 Approved Created by [PERSON_NAME] at [DATE] 4:14 PM F…" at bounding box center [559, 515] width 1119 height 728
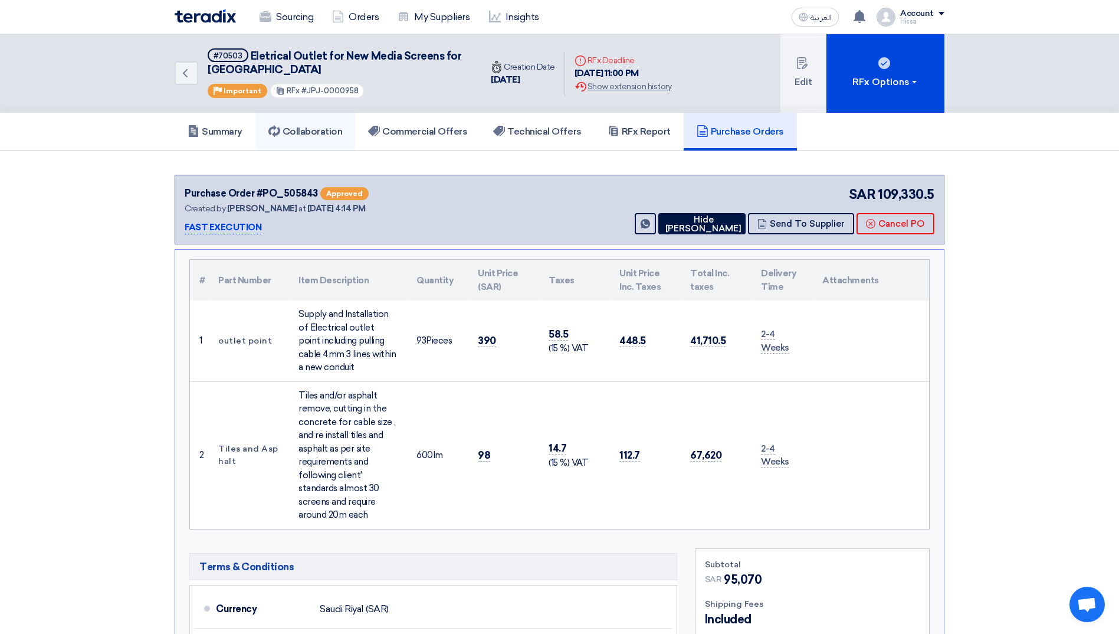
click at [340, 129] on h5 "Collaboration" at bounding box center [305, 132] width 74 height 12
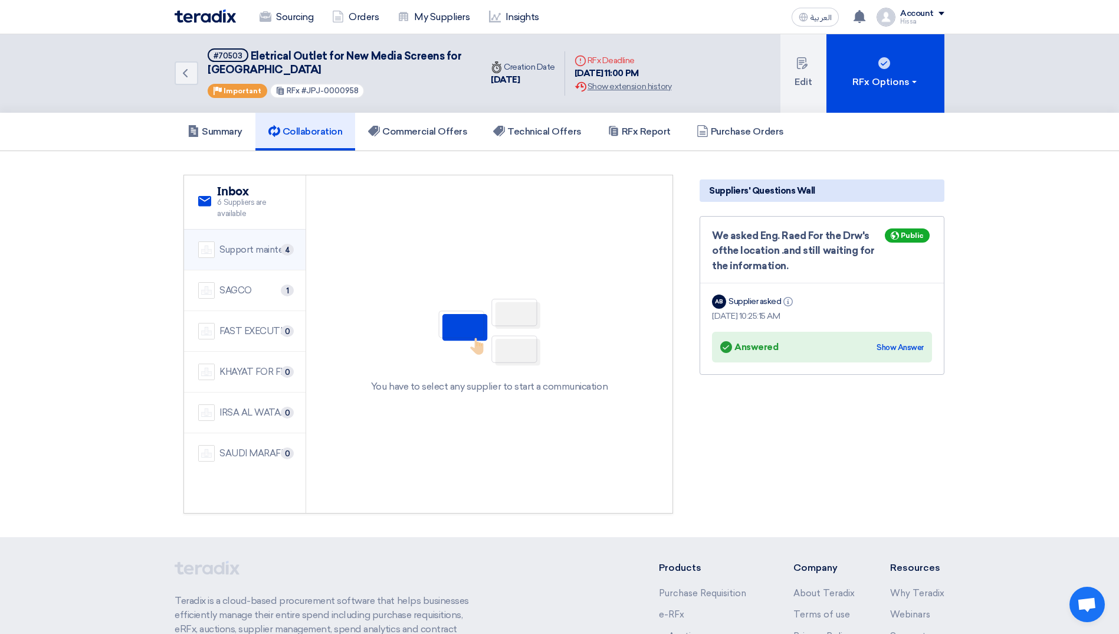
click at [235, 250] on div "Support maintenance and cleaning company" at bounding box center [256, 250] width 72 height 14
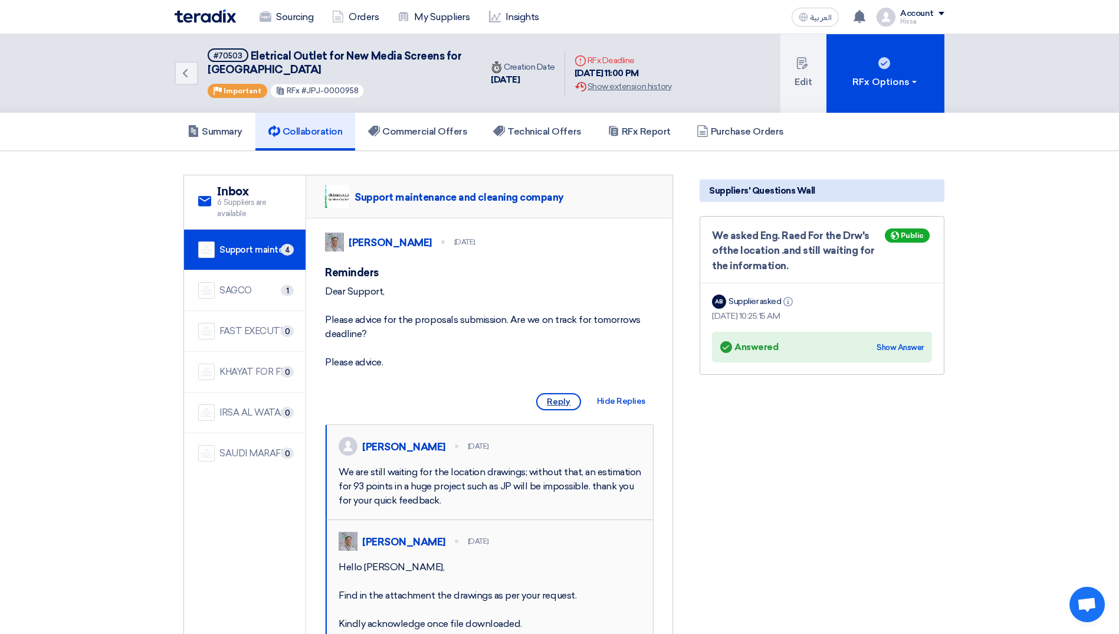
click at [567, 410] on span "Reply" at bounding box center [558, 401] width 45 height 17
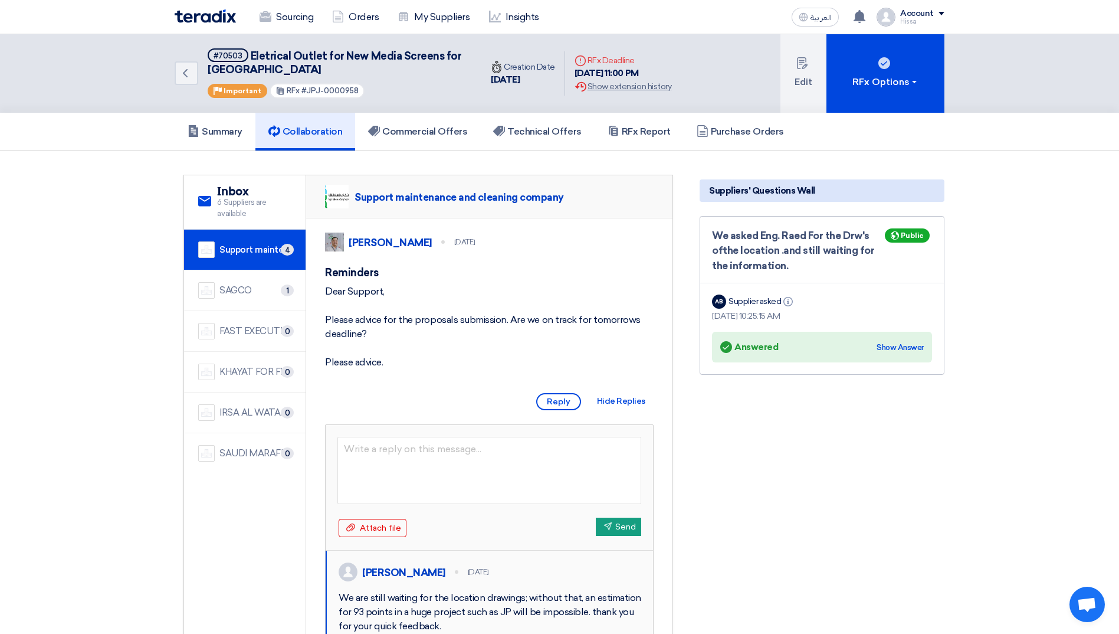
click at [733, 522] on div "Suppliers' Questions Wall We asked Eng. Raed For the Drw's ofthe location .and …" at bounding box center [822, 548] width 263 height 746
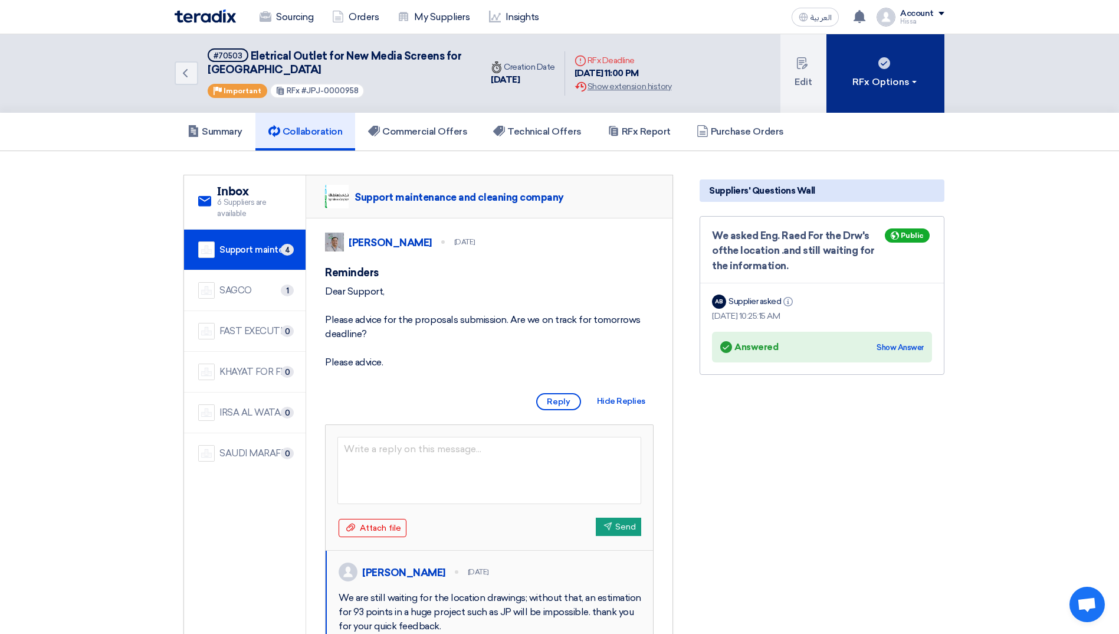
click at [913, 81] on span at bounding box center [914, 82] width 5 height 2
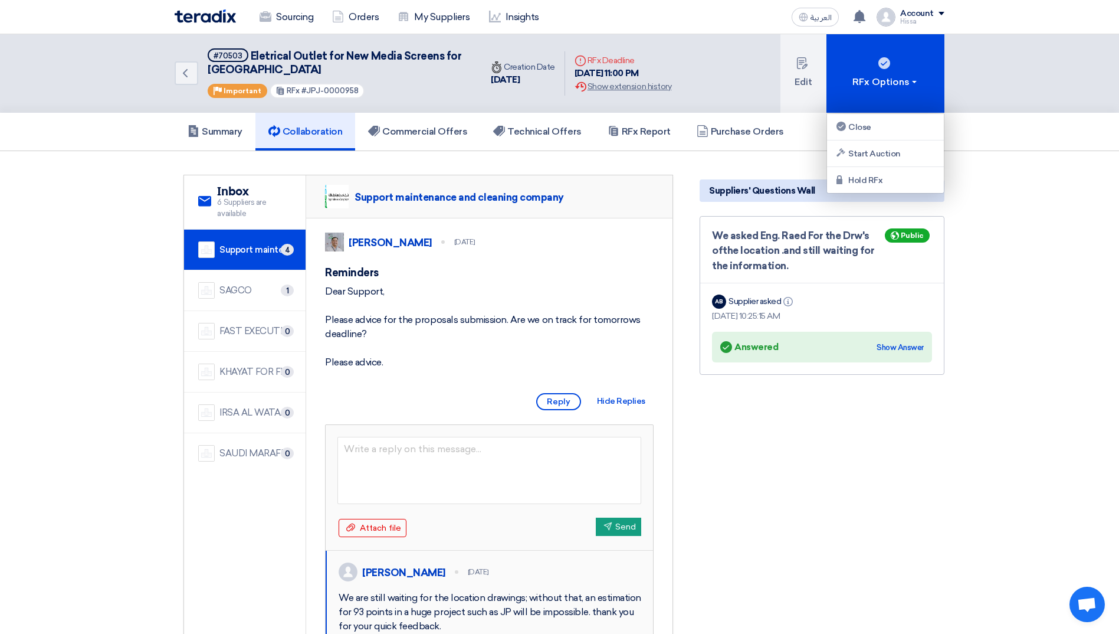
click at [911, 401] on div "Suppliers' Questions Wall We asked Eng. Raed For the Drw's ofthe location .and …" at bounding box center [822, 548] width 263 height 746
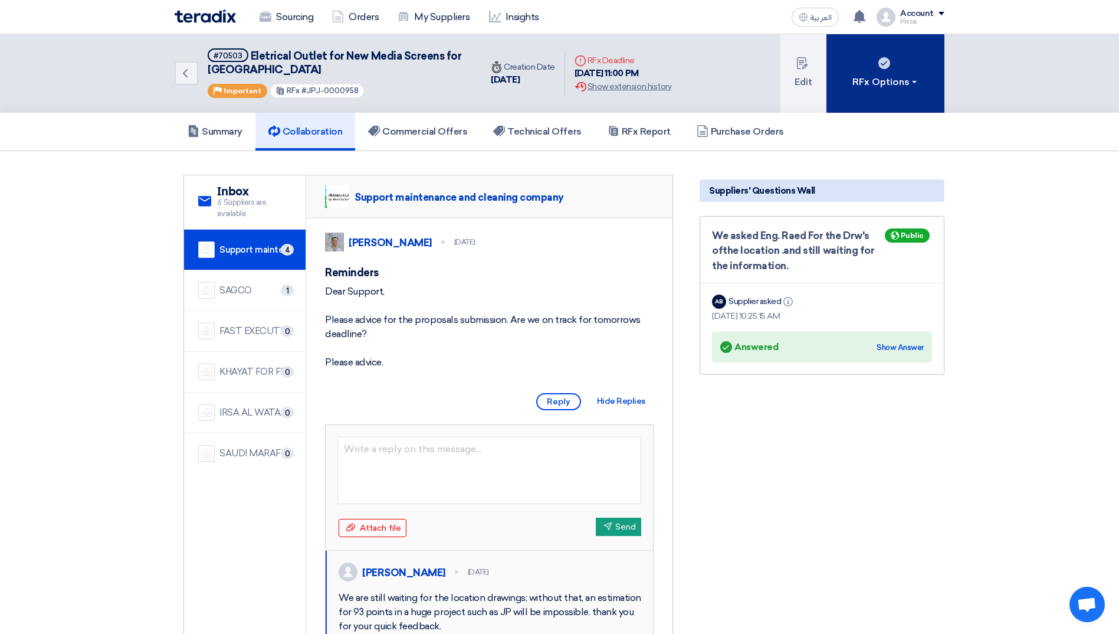
click at [913, 78] on div "RFx Options" at bounding box center [886, 82] width 67 height 14
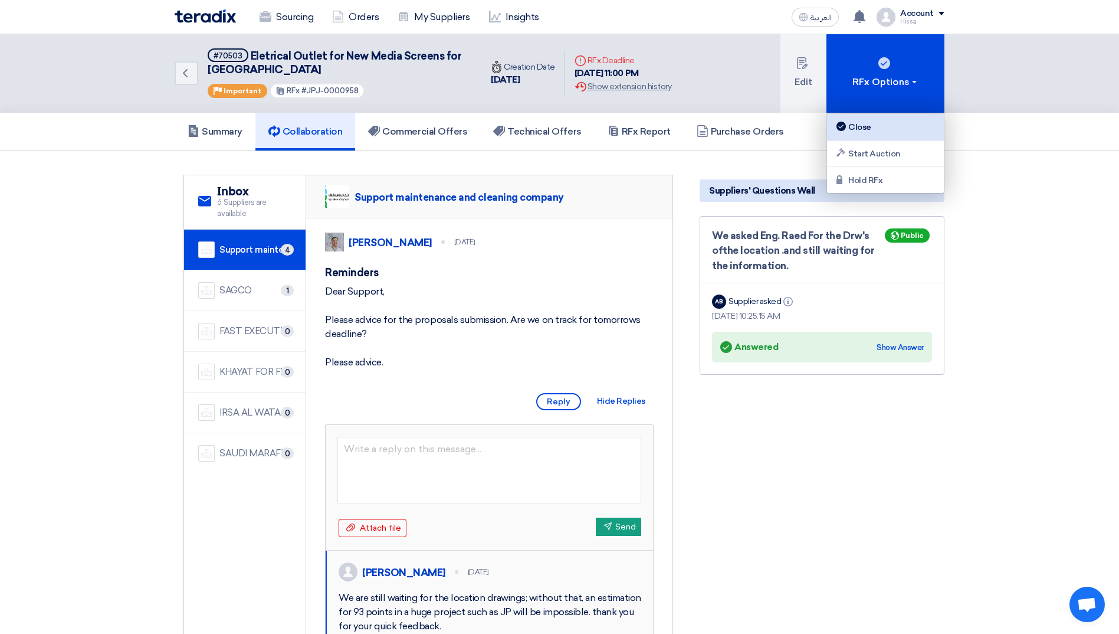
click at [876, 123] on div "Close" at bounding box center [885, 127] width 103 height 14
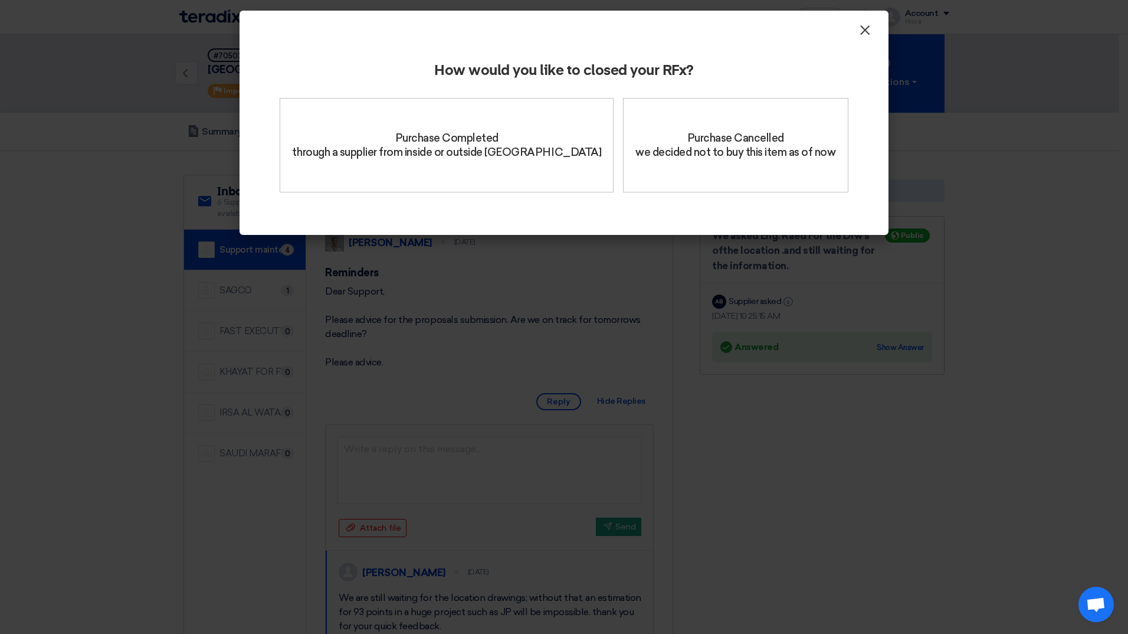
click at [864, 34] on span "×" at bounding box center [865, 33] width 12 height 24
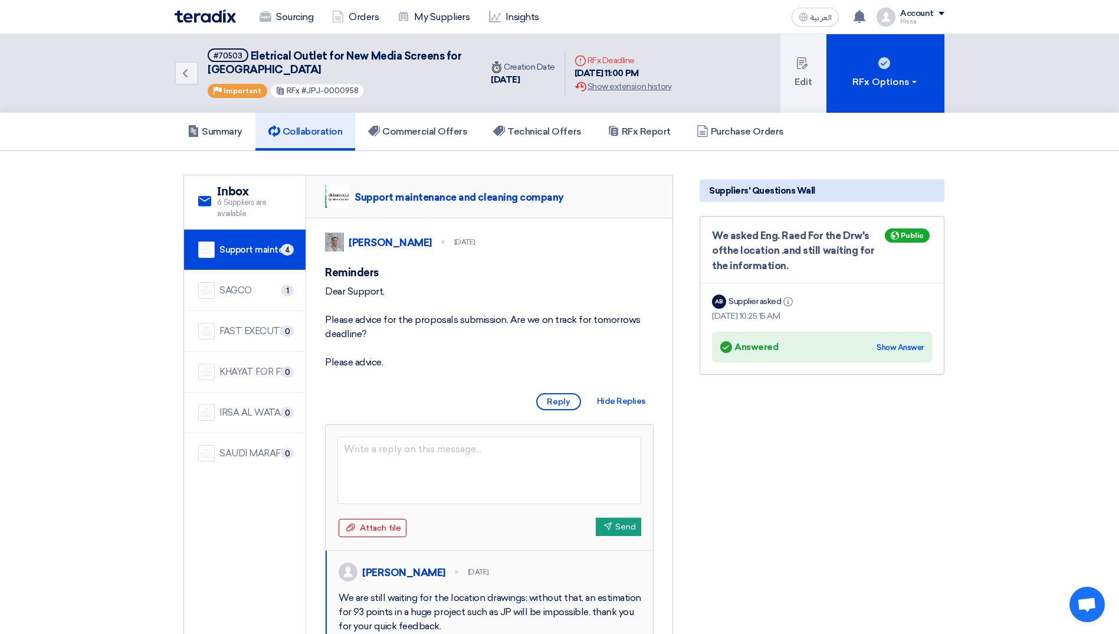
click at [997, 394] on section "service Inbox 6 Suppliers are available Support maintenance and cleaning compan…" at bounding box center [559, 548] width 1119 height 794
click at [230, 51] on span "#70503" at bounding box center [228, 55] width 41 height 14
drag, startPoint x: 241, startPoint y: 57, endPoint x: 217, endPoint y: 60, distance: 23.7
click at [217, 60] on div "#70503" at bounding box center [228, 56] width 29 height 8
copy div "70503"
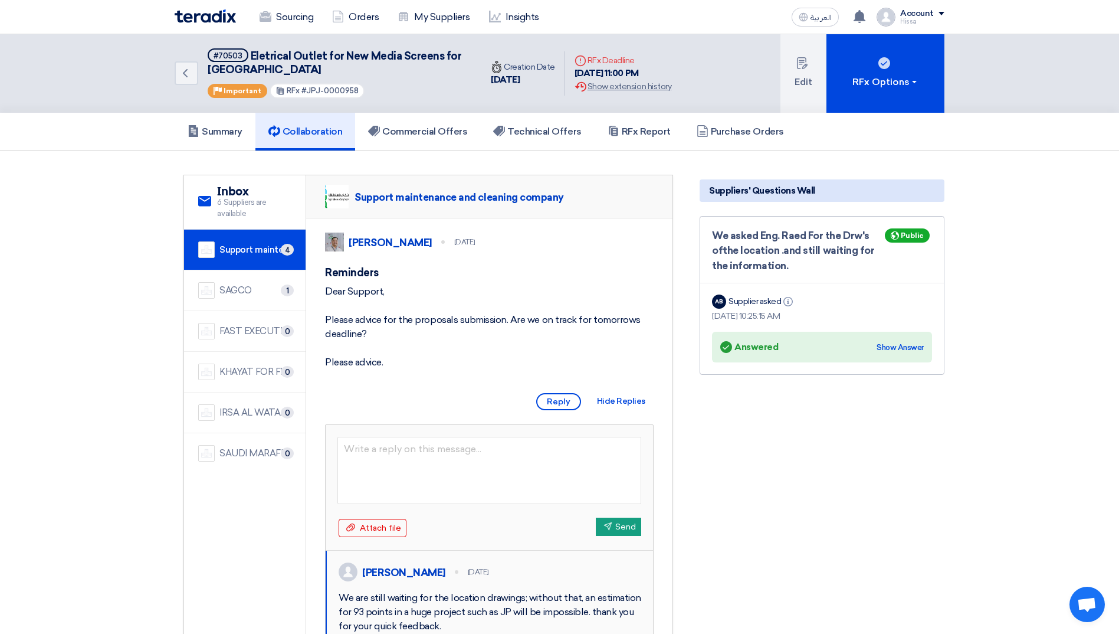
click at [71, 260] on section "service Inbox 6 Suppliers are available Support maintenance and cleaning compan…" at bounding box center [559, 548] width 1119 height 794
drag, startPoint x: 250, startPoint y: 54, endPoint x: 270, endPoint y: 66, distance: 23.0
click at [270, 66] on h5 "#70503 Eletrical Outlet for New Media Screens for [GEOGRAPHIC_DATA]" at bounding box center [338, 62] width 260 height 29
copy span "Eletrical Outlet for New Media Screens for [GEOGRAPHIC_DATA]"
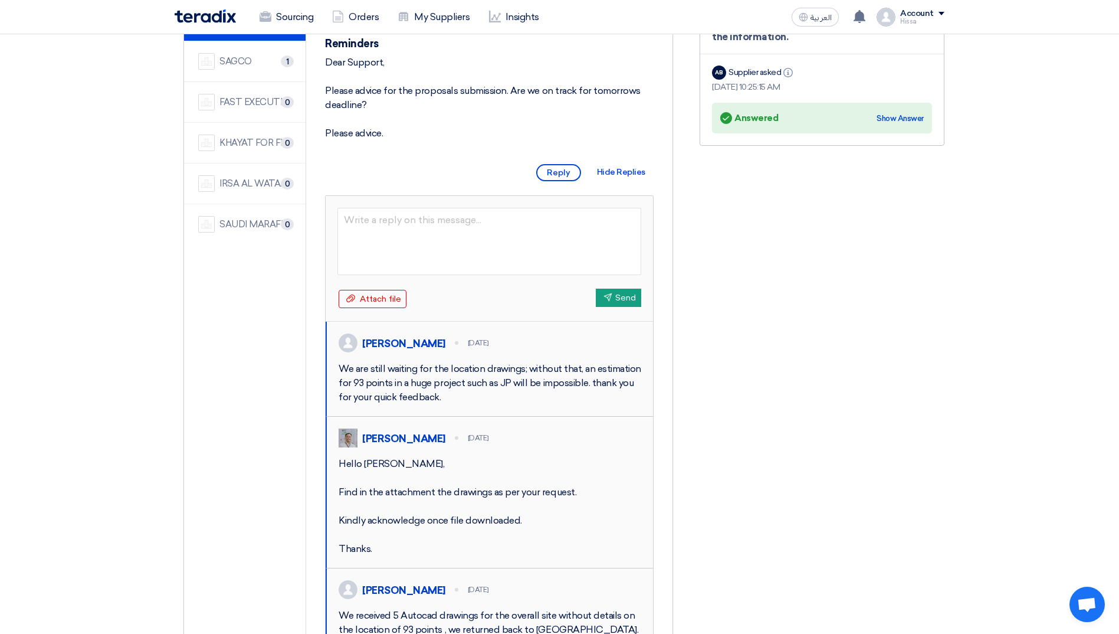
scroll to position [236, 0]
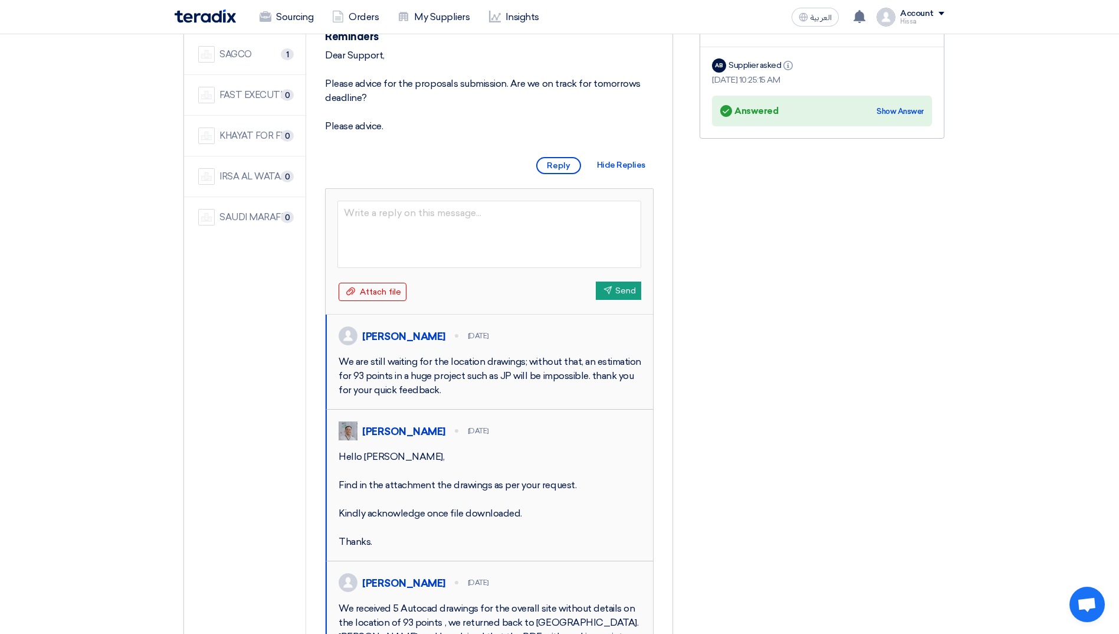
click at [500, 387] on div "We are still waiting for the location drawings; without that, an estimation for…" at bounding box center [490, 376] width 303 height 42
click at [352, 345] on img at bounding box center [348, 335] width 19 height 19
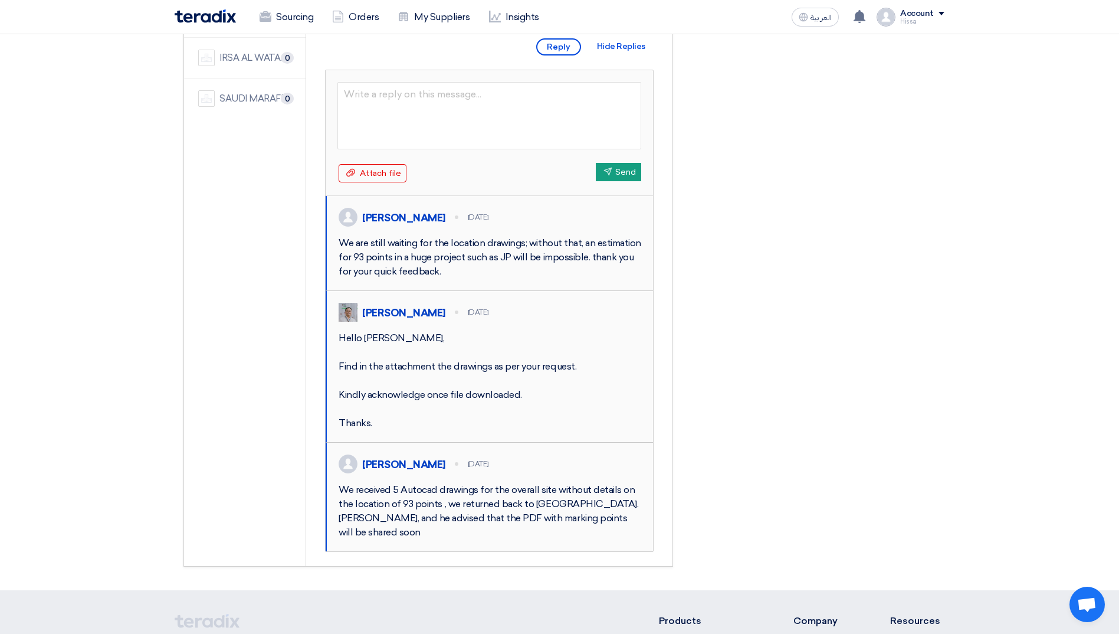
scroll to position [413, 0]
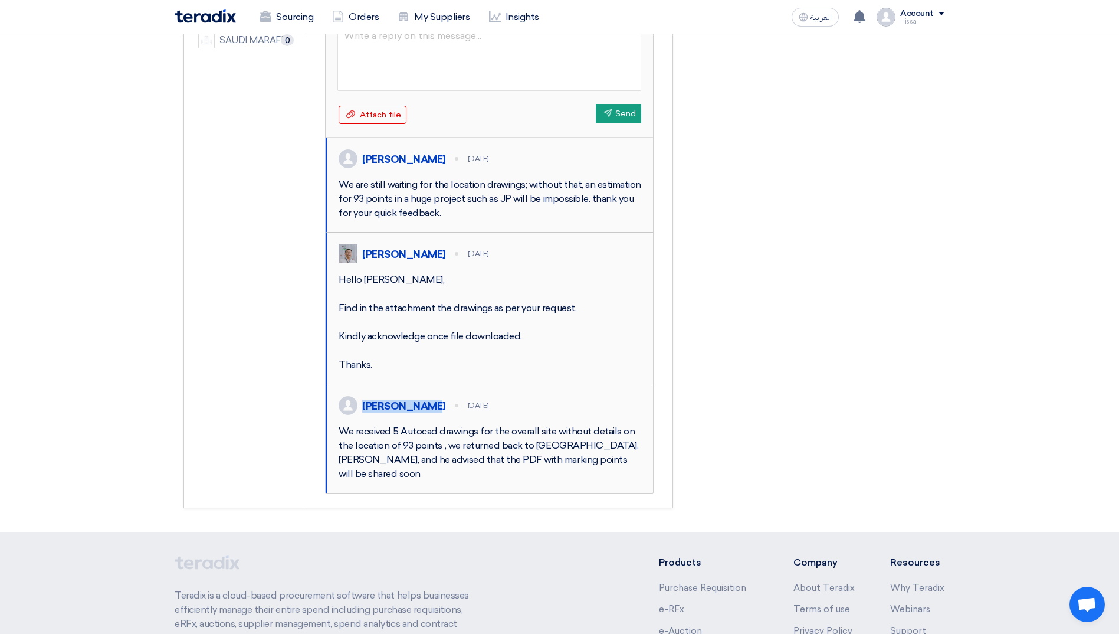
drag, startPoint x: 426, startPoint y: 451, endPoint x: 365, endPoint y: 450, distance: 60.8
click at [365, 412] on div "[PERSON_NAME]" at bounding box center [403, 406] width 83 height 13
copy div "[PERSON_NAME]"
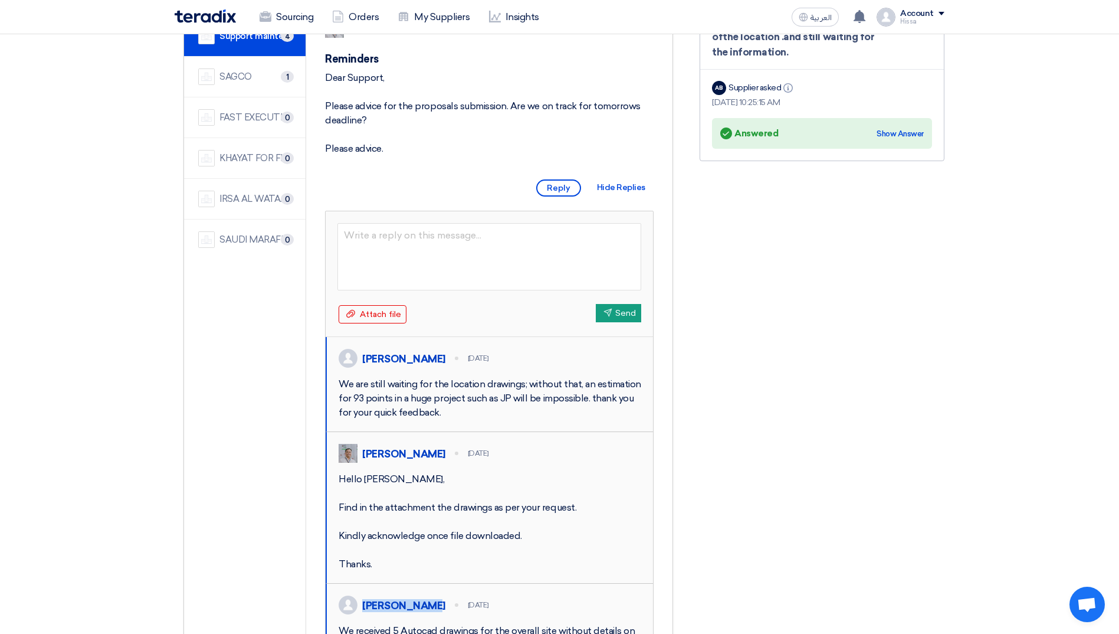
scroll to position [118, 0]
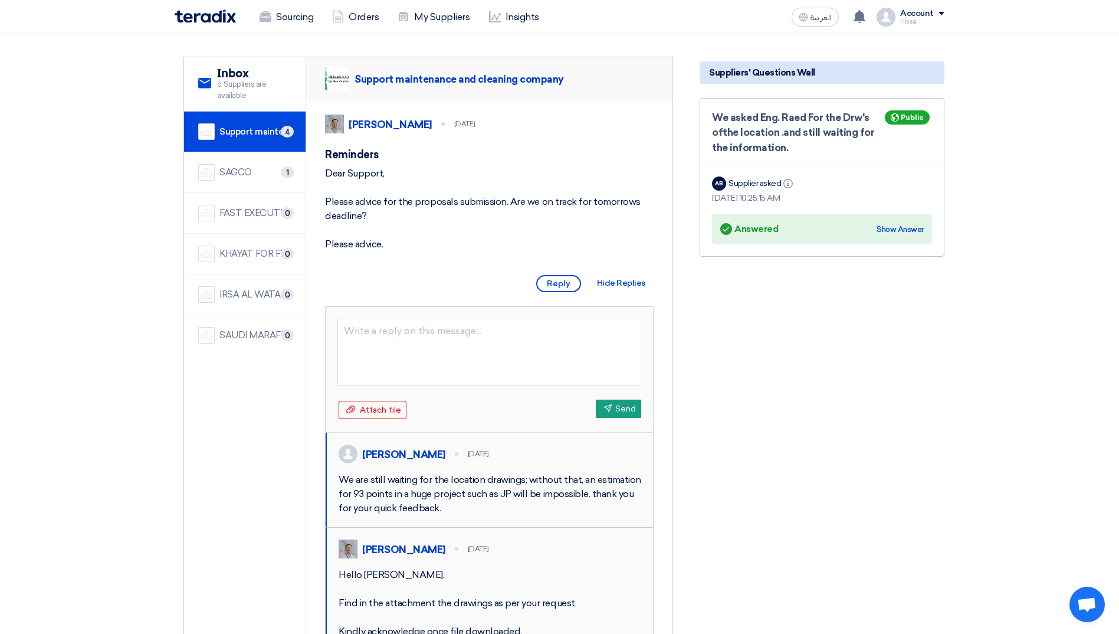
click at [794, 400] on div "Suppliers' Questions Wall We asked Eng. Raed For the Drw's ofthe location .and …" at bounding box center [822, 430] width 263 height 746
click at [236, 171] on div "SAGCO" at bounding box center [236, 173] width 32 height 14
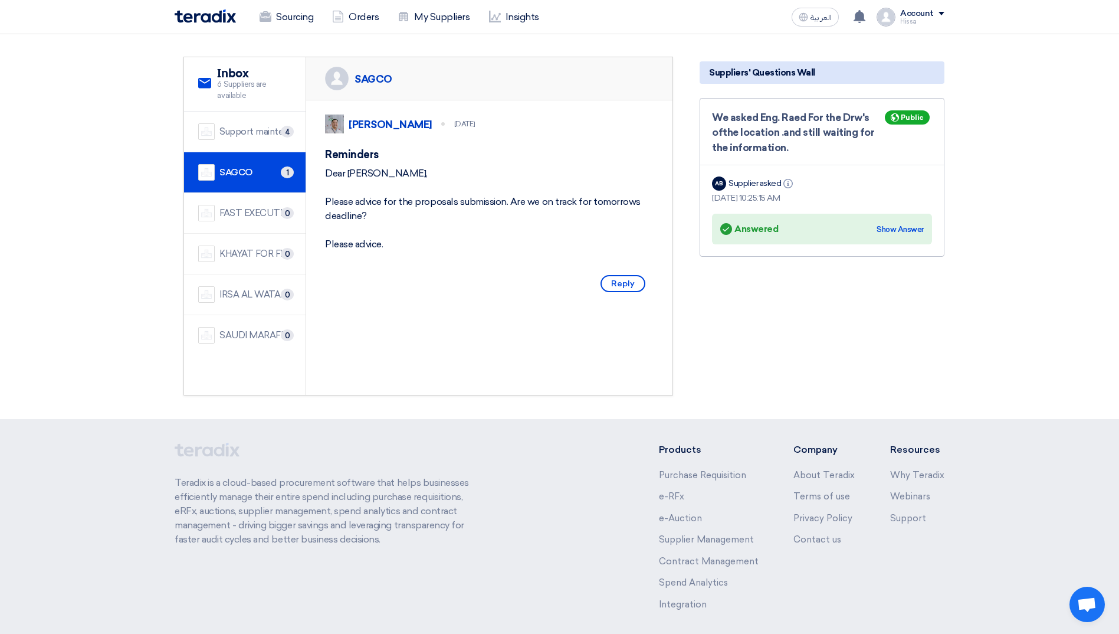
click at [844, 304] on div "Suppliers' Questions Wall We asked Eng. Raed For the Drw's ofthe location .and …" at bounding box center [822, 226] width 263 height 339
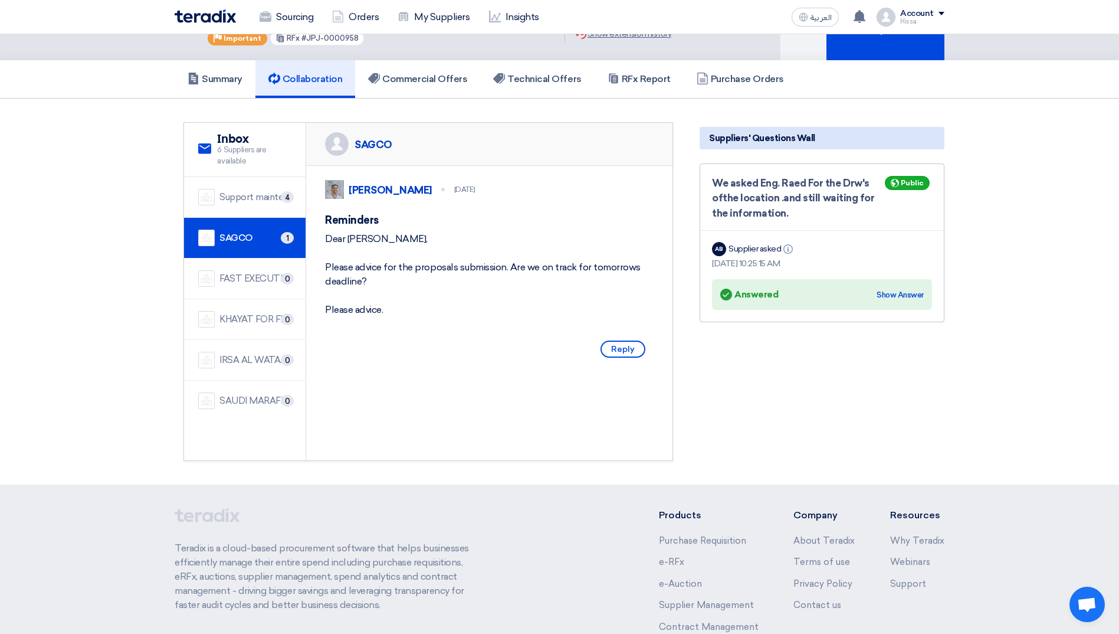
scroll to position [0, 0]
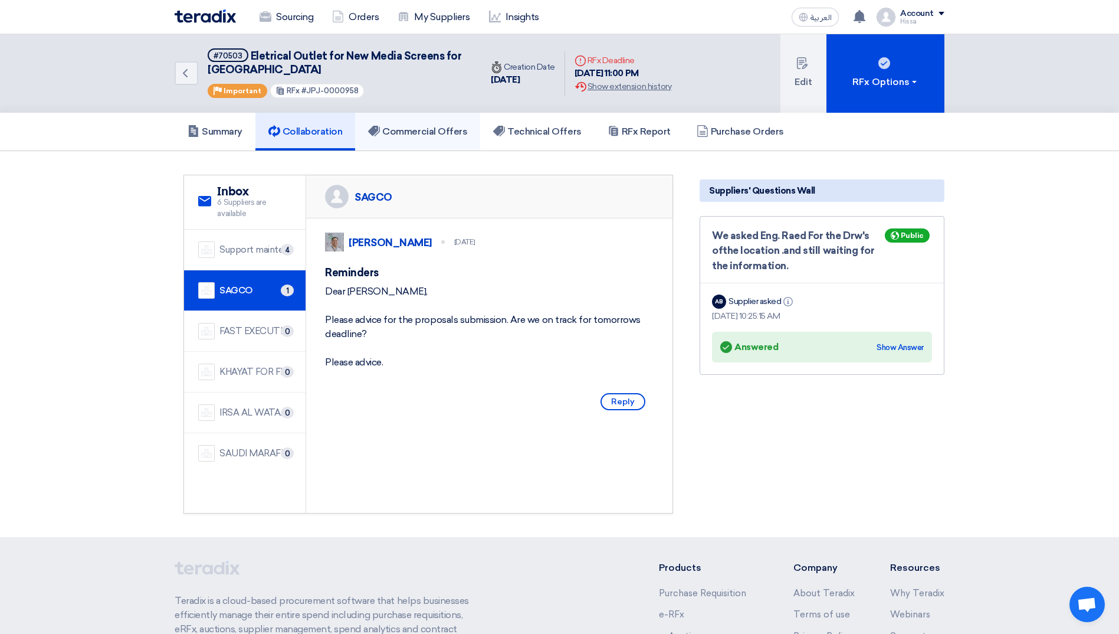
click at [434, 130] on h5 "Commercial Offers" at bounding box center [417, 132] width 99 height 12
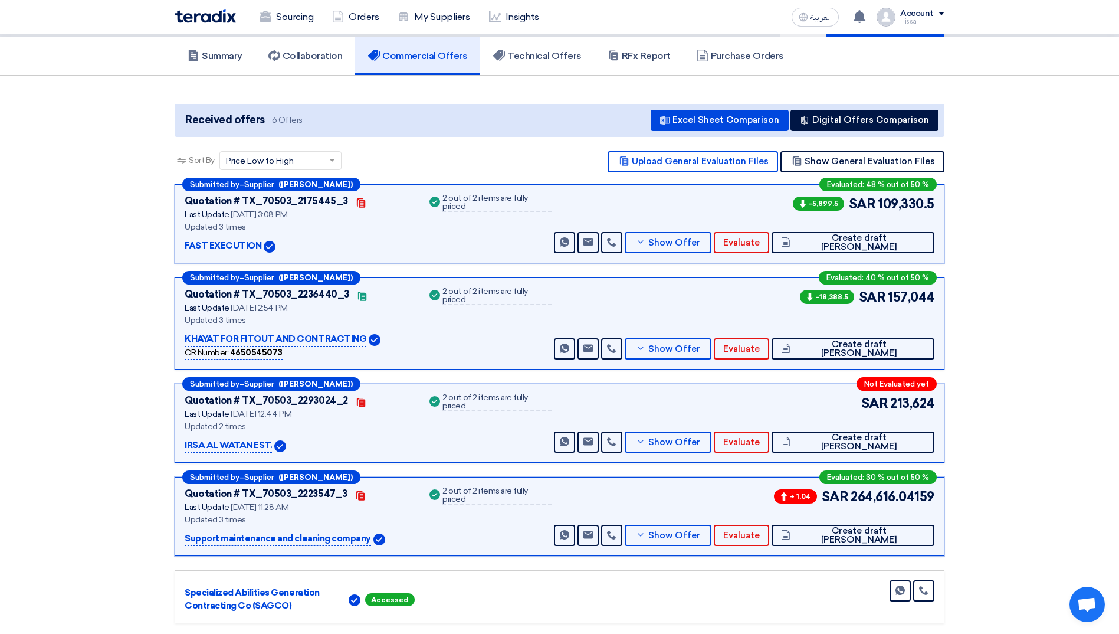
scroll to position [59, 0]
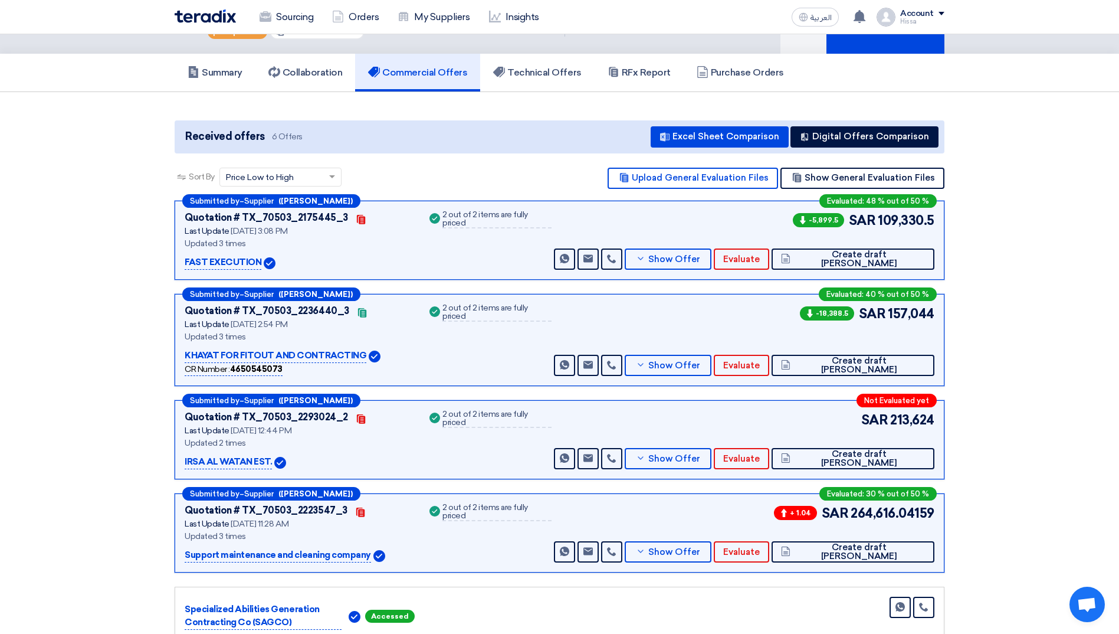
click at [1039, 447] on section "Received offers 6 Offers Excel Sheet Comparison Digital Offers Comparison Sort …" at bounding box center [559, 408] width 1119 height 632
click at [543, 80] on link "Technical Offers" at bounding box center [537, 73] width 114 height 38
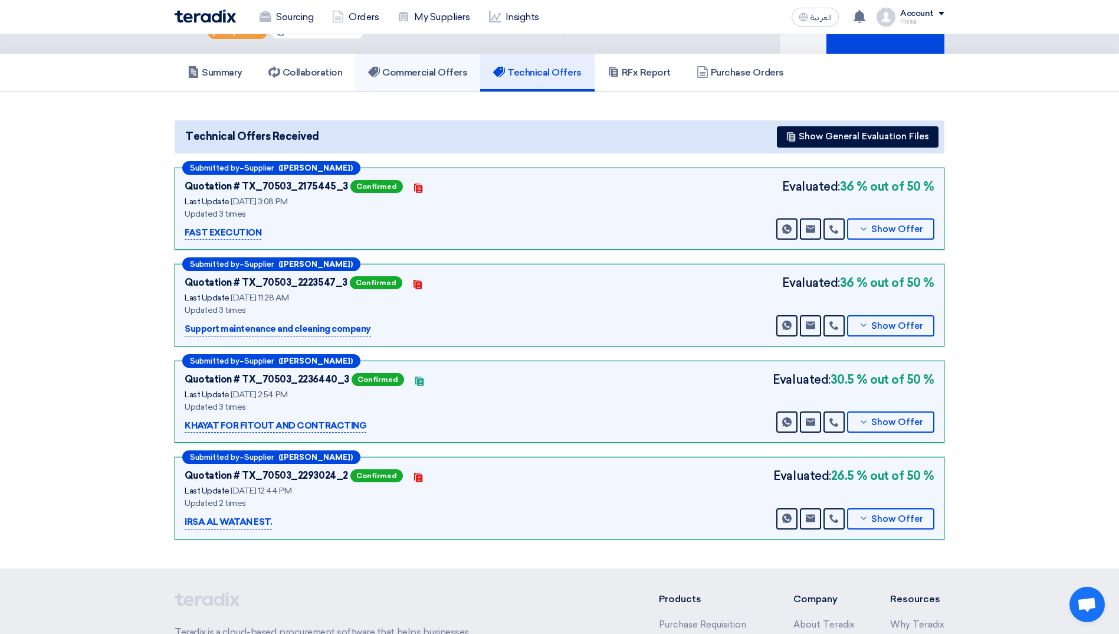
click at [419, 74] on h5 "Commercial Offers" at bounding box center [417, 73] width 99 height 12
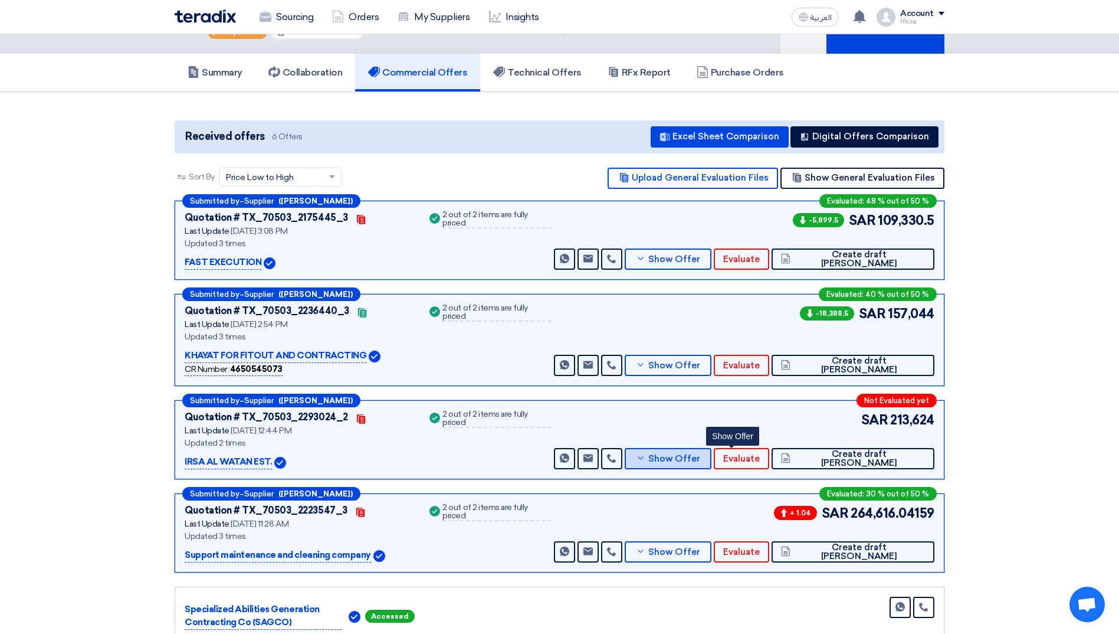
click at [646, 454] on icon at bounding box center [640, 457] width 9 height 9
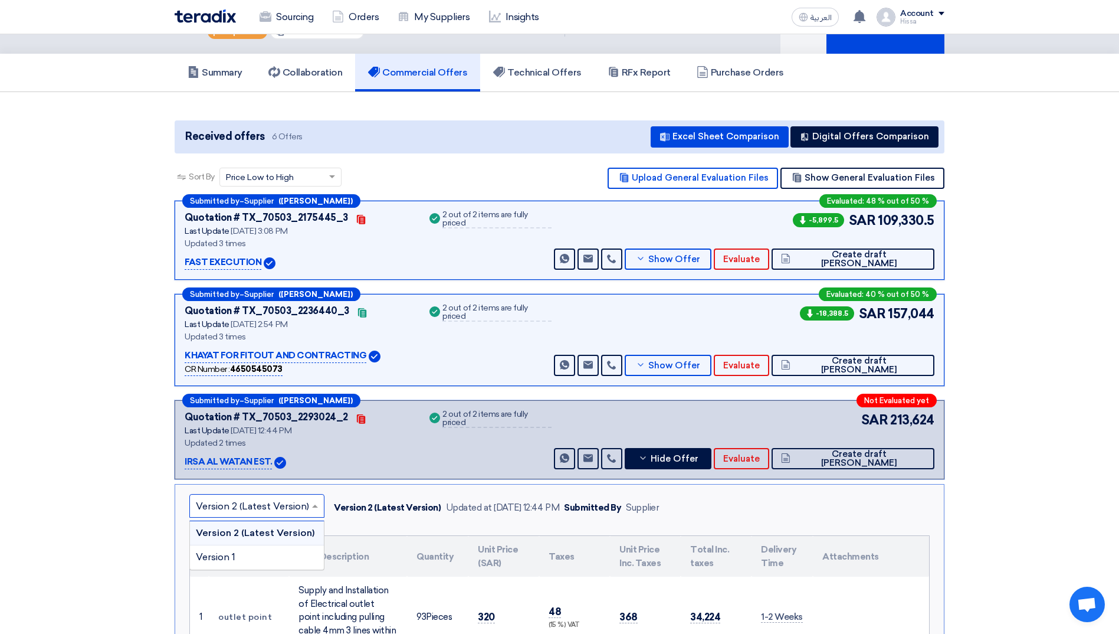
click at [292, 509] on input "text" at bounding box center [251, 506] width 110 height 19
click at [304, 509] on input "text" at bounding box center [251, 506] width 110 height 19
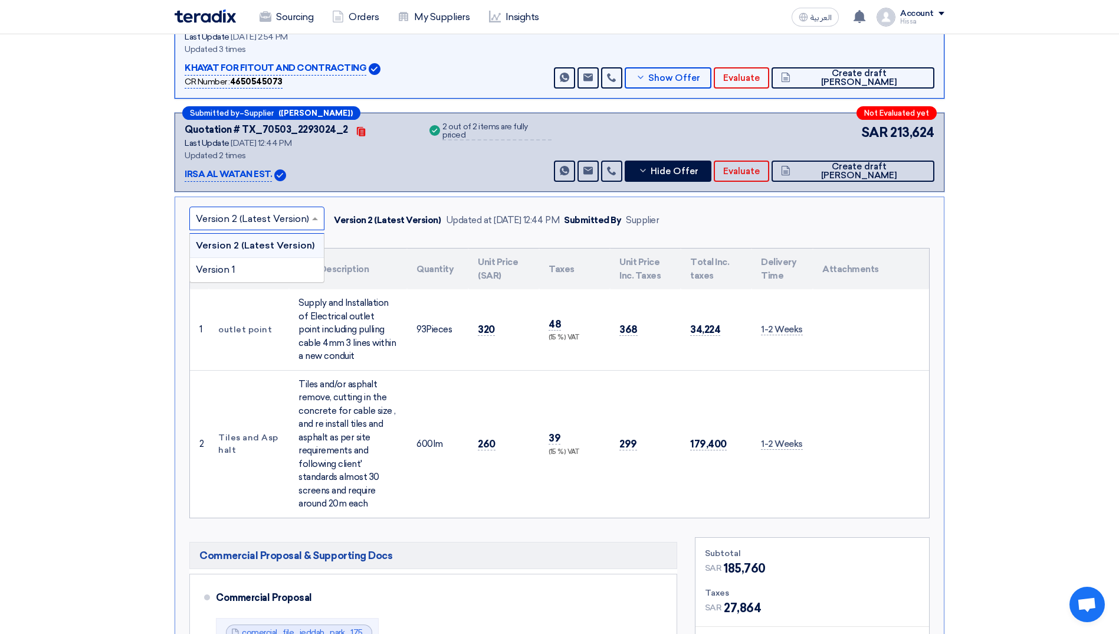
scroll to position [472, 0]
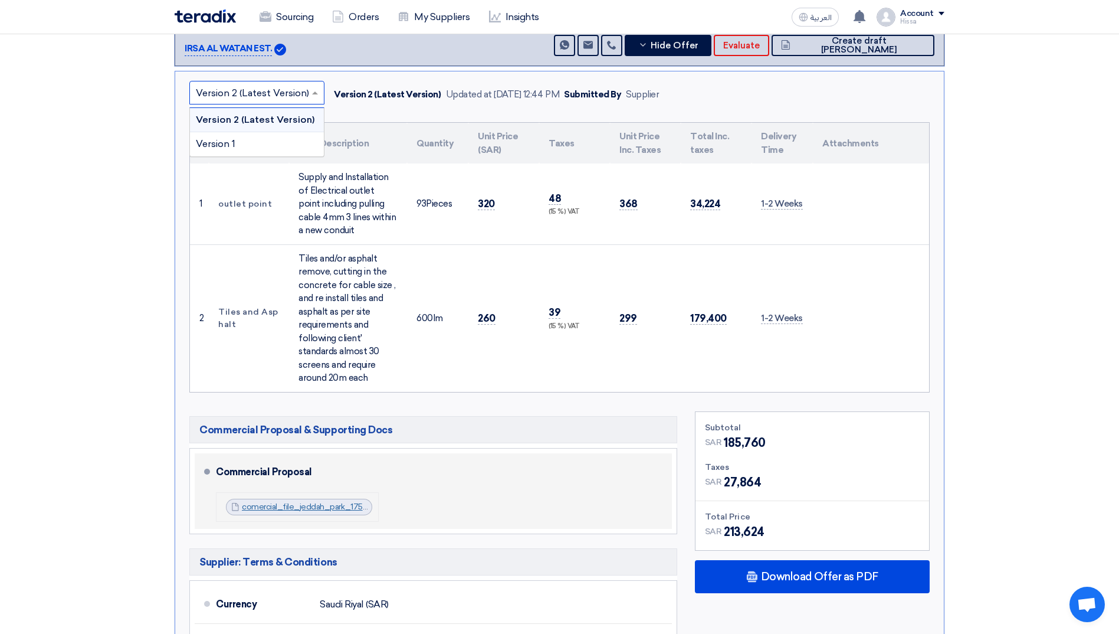
click at [333, 509] on link "comercial_file_jeddah_park_1754818970377.pdf" at bounding box center [334, 507] width 184 height 10
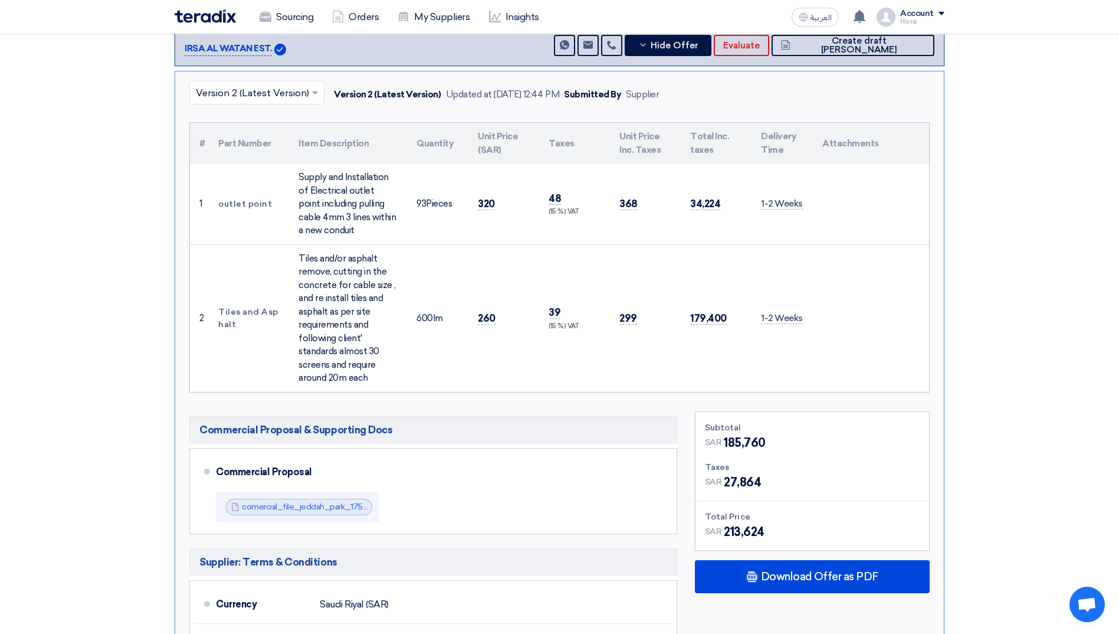
scroll to position [177, 0]
